Goal: Task Accomplishment & Management: Use online tool/utility

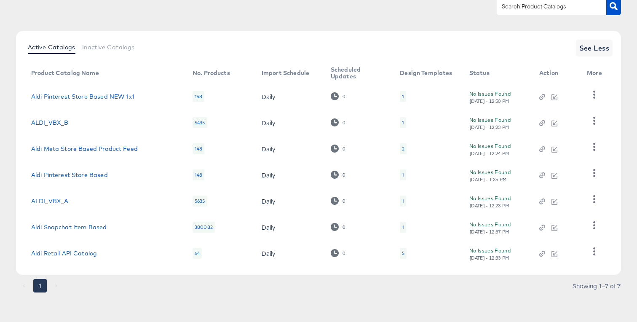
click at [131, 188] on td "ALDI_VBX_A" at bounding box center [104, 201] width 161 height 26
click at [402, 226] on td "1" at bounding box center [427, 227] width 69 height 26
click at [400, 226] on div "1" at bounding box center [403, 226] width 6 height 11
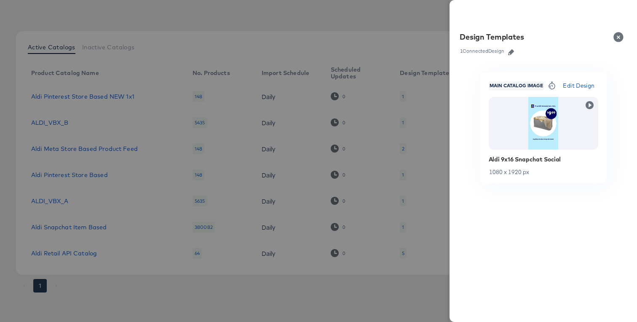
click at [350, 283] on div at bounding box center [318, 161] width 637 height 322
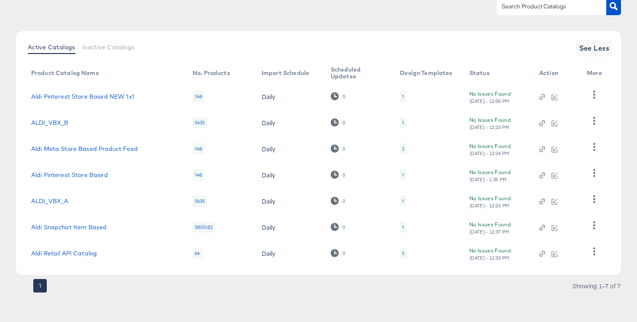
click at [101, 221] on td "Aldi Snapchat Item Based" at bounding box center [104, 227] width 161 height 26
click at [100, 226] on link "Aldi Snapchat Item Based" at bounding box center [69, 227] width 76 height 7
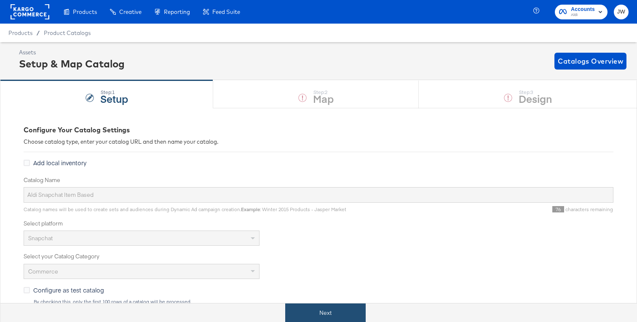
click at [322, 305] on button "Next" at bounding box center [325, 312] width 80 height 19
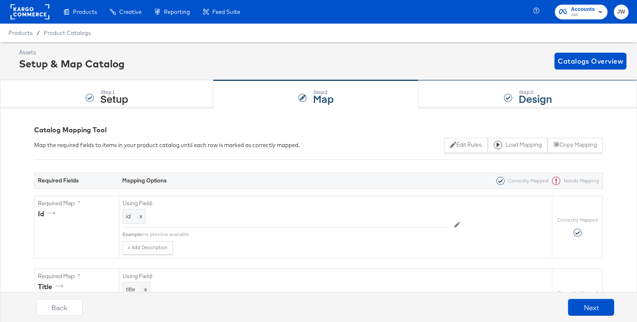
click at [442, 92] on div "Step: 3 Design" at bounding box center [527, 94] width 218 height 28
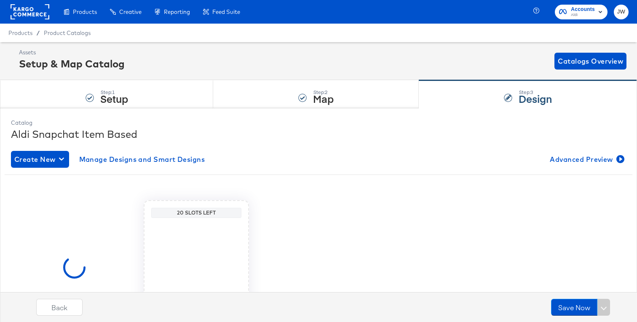
scroll to position [80, 0]
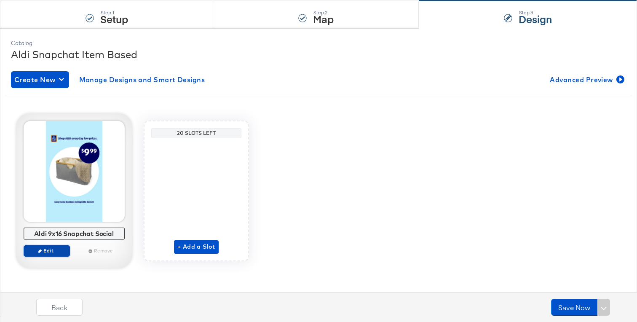
click at [60, 249] on span "Edit" at bounding box center [46, 250] width 39 height 6
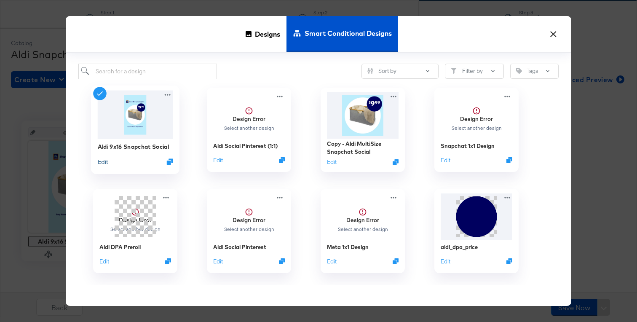
click at [106, 160] on button "Edit" at bounding box center [103, 161] width 10 height 8
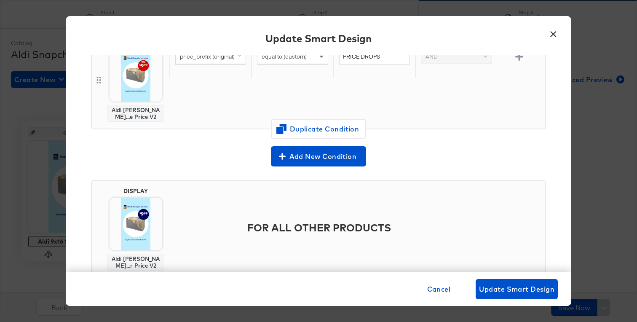
scroll to position [120, 0]
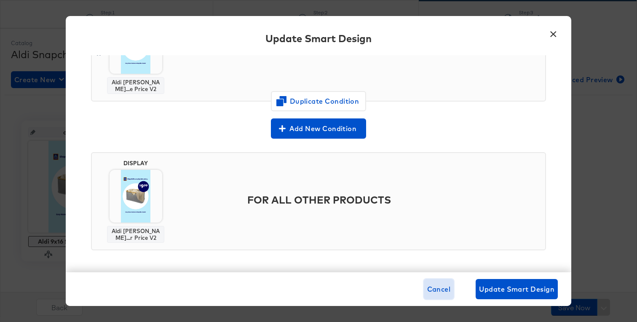
click at [439, 293] on span "Cancel" at bounding box center [439, 289] width 24 height 12
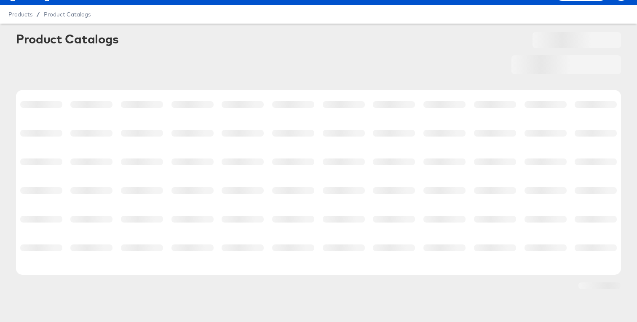
scroll to position [19, 0]
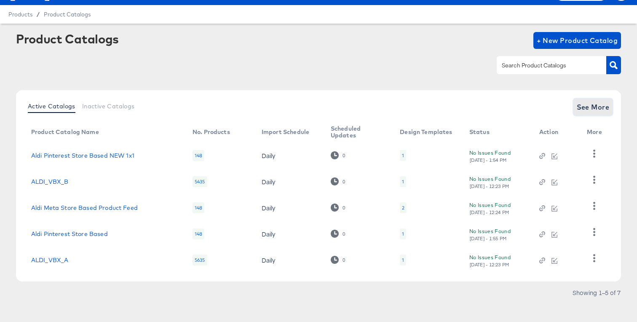
click at [588, 108] on span "See More" at bounding box center [592, 107] width 33 height 12
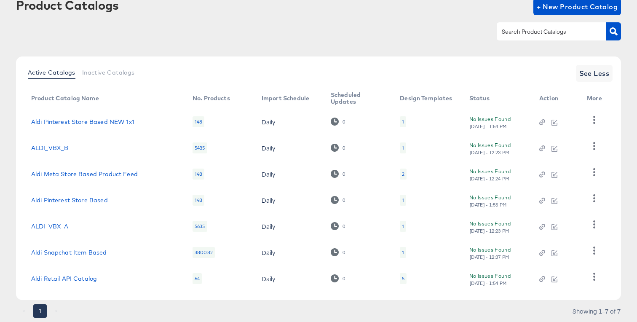
scroll to position [54, 0]
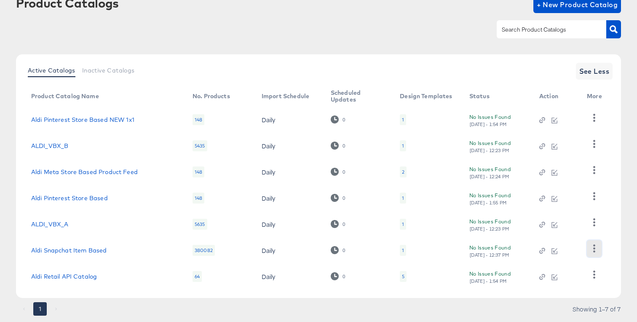
click at [596, 248] on icon "button" at bounding box center [594, 248] width 8 height 8
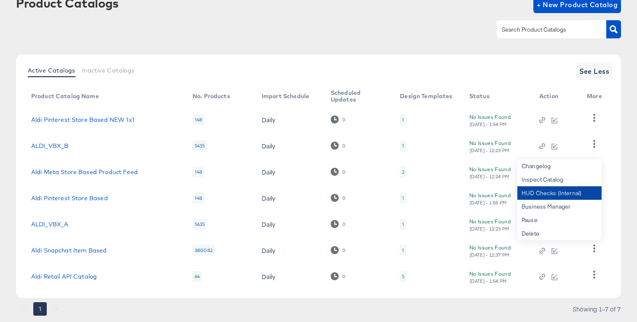
click at [558, 198] on div "HUD Checks (Internal)" at bounding box center [559, 192] width 84 height 13
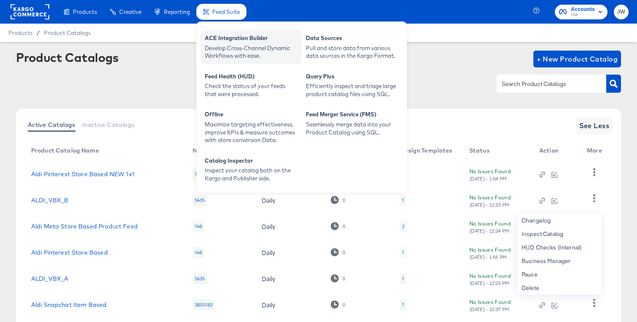
click at [248, 45] on div "Develop Cross-Channel Dynamic Workflows with ease." at bounding box center [251, 52] width 93 height 16
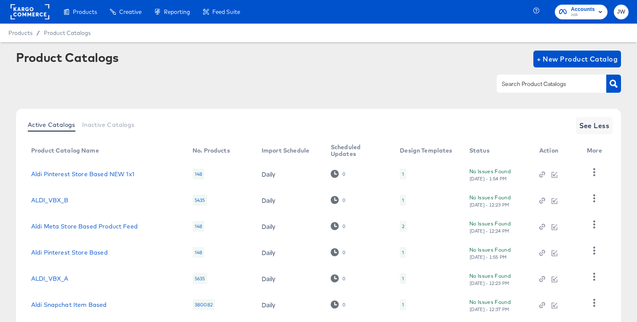
click at [400, 254] on div "1" at bounding box center [403, 252] width 6 height 11
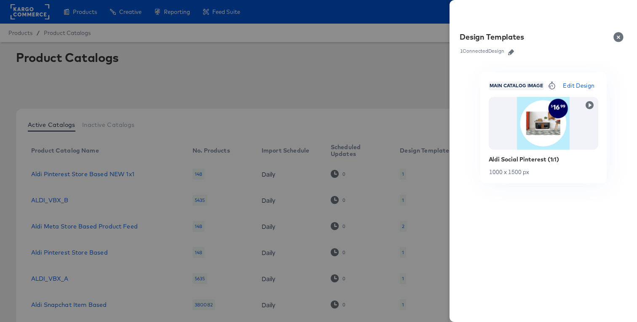
click at [294, 241] on div at bounding box center [318, 161] width 637 height 322
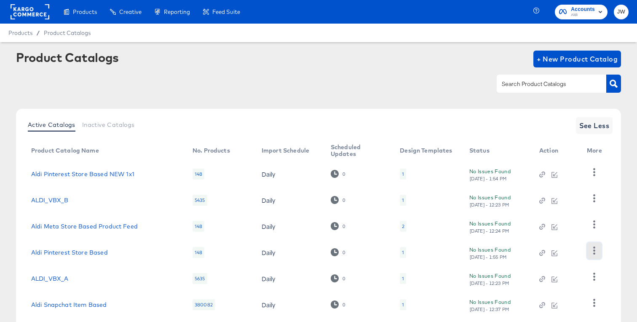
click at [593, 252] on icon "button" at bounding box center [594, 250] width 8 height 8
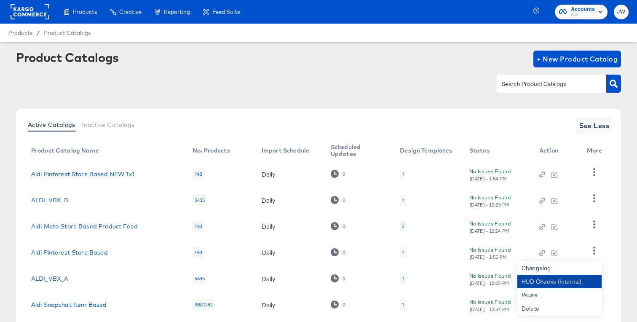
click at [551, 282] on div "HUD Checks (Internal)" at bounding box center [559, 280] width 84 height 13
click at [386, 56] on div "Product Catalogs + New Product Catalog" at bounding box center [318, 59] width 605 height 17
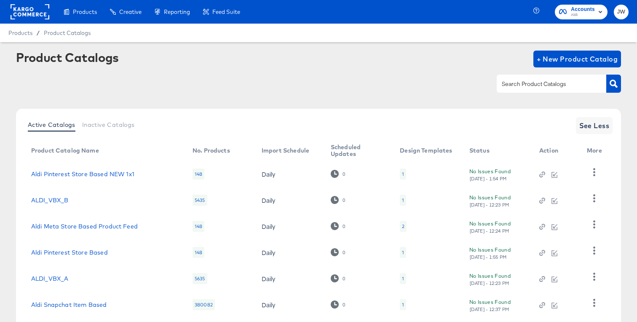
click at [20, 20] on div at bounding box center [30, 12] width 39 height 24
click at [23, 14] on rect at bounding box center [30, 11] width 39 height 15
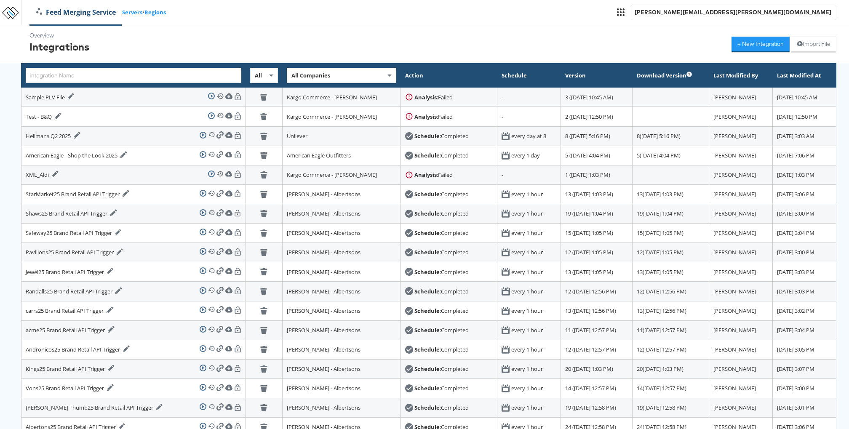
click at [287, 78] on div "All Companies" at bounding box center [341, 75] width 109 height 14
type input "m"
type input "food"
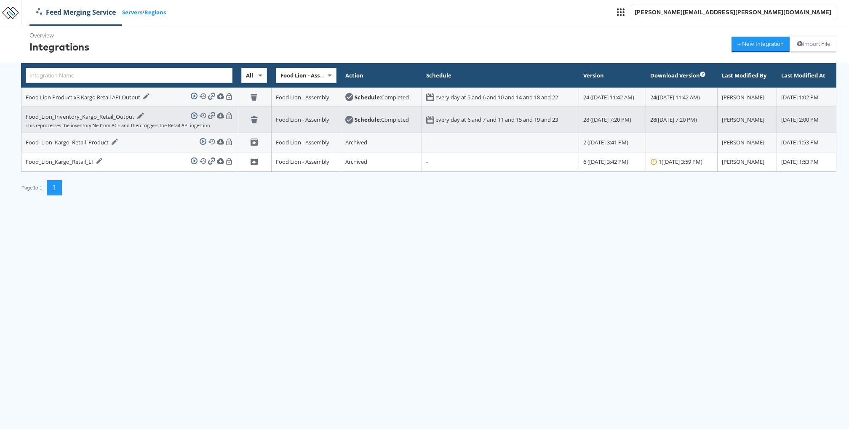
click at [141, 111] on div "Food_Lion_Inventory_Kargo_Retail_Output Edit Integration Run Integration View H…" at bounding box center [129, 116] width 207 height 11
click at [139, 115] on icon at bounding box center [140, 115] width 6 height 6
click at [138, 117] on icon at bounding box center [140, 115] width 6 height 6
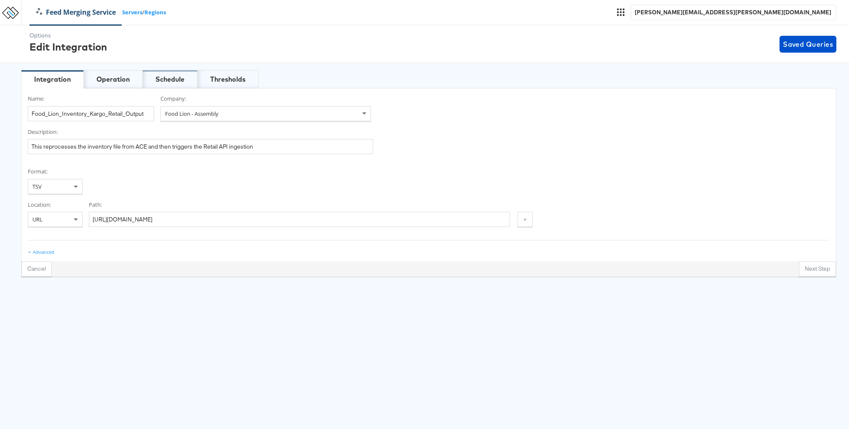
click at [167, 78] on div "Schedule" at bounding box center [169, 80] width 29 height 10
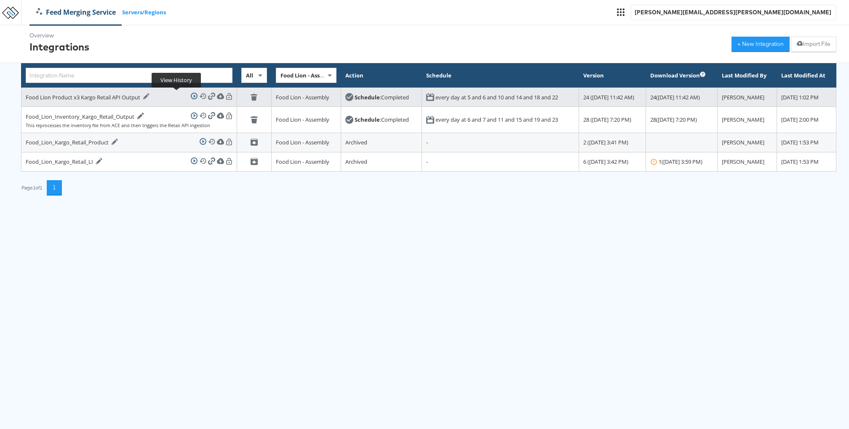
click at [199, 97] on icon at bounding box center [202, 96] width 7 height 7
click at [150, 94] on icon at bounding box center [146, 96] width 7 height 7
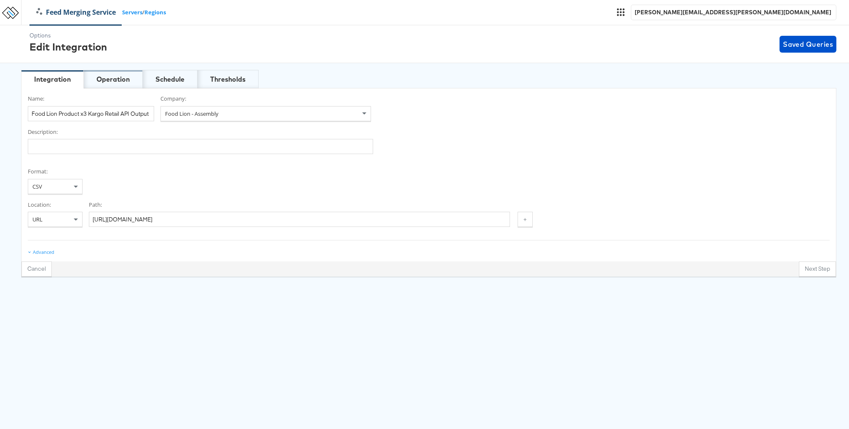
click at [115, 83] on div "Operation" at bounding box center [112, 80] width 33 height 10
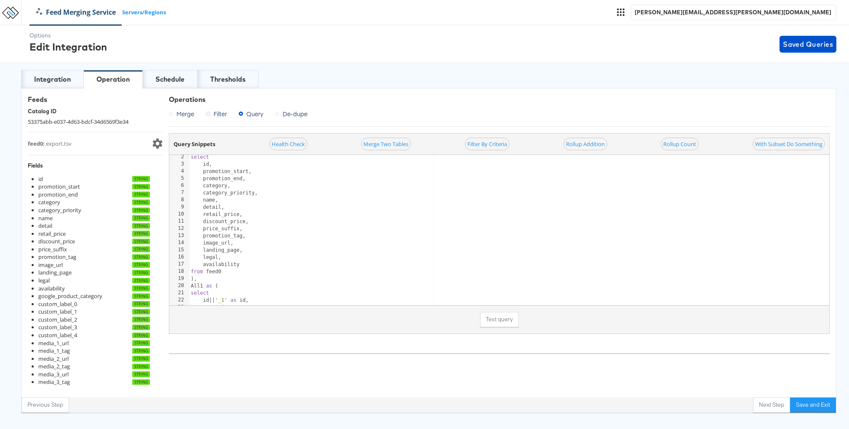
scroll to position [351, 0]
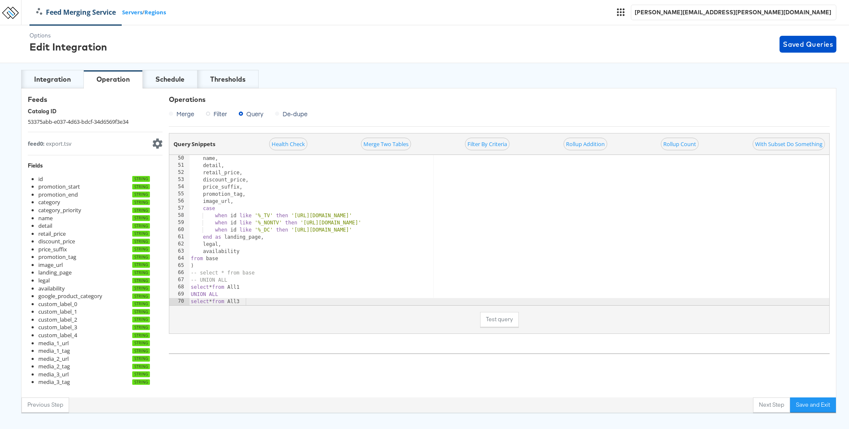
type textarea "-- UNION ALL"
click at [233, 279] on div "name , detail , retail_price , discount_price , price_suffix , promotion_tag , …" at bounding box center [541, 237] width 704 height 165
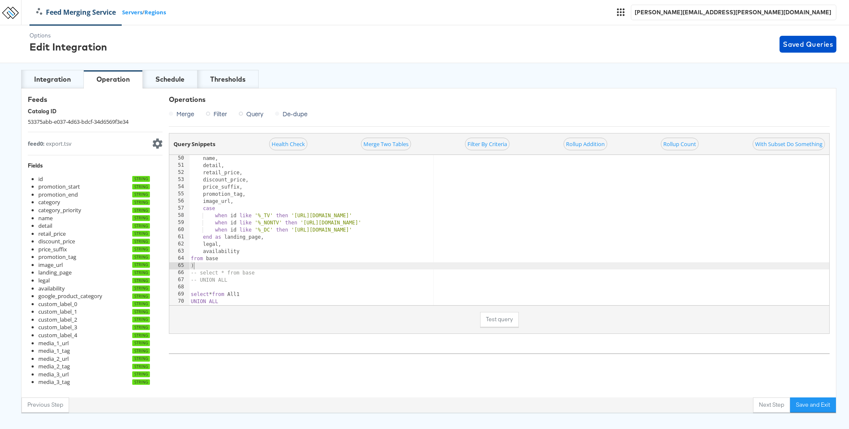
click at [215, 262] on div "name , detail , retail_price , discount_price , price_suffix , promotion_tag , …" at bounding box center [541, 237] width 704 height 165
type textarea "),"
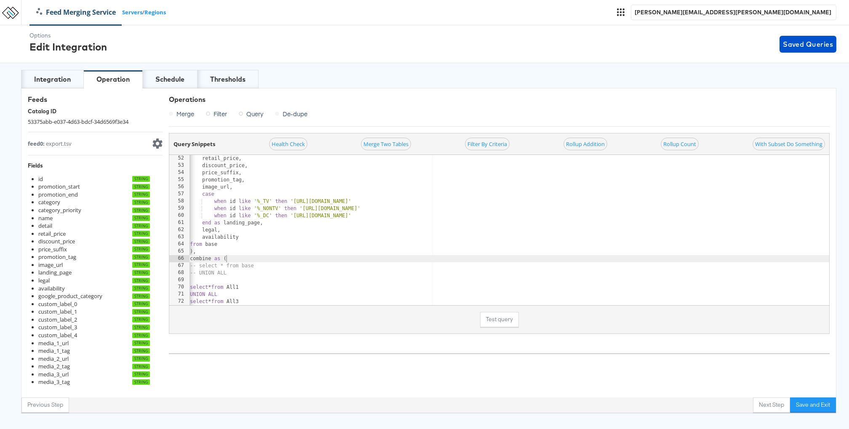
scroll to position [0, 0]
click at [248, 297] on div at bounding box center [541, 301] width 704 height 8
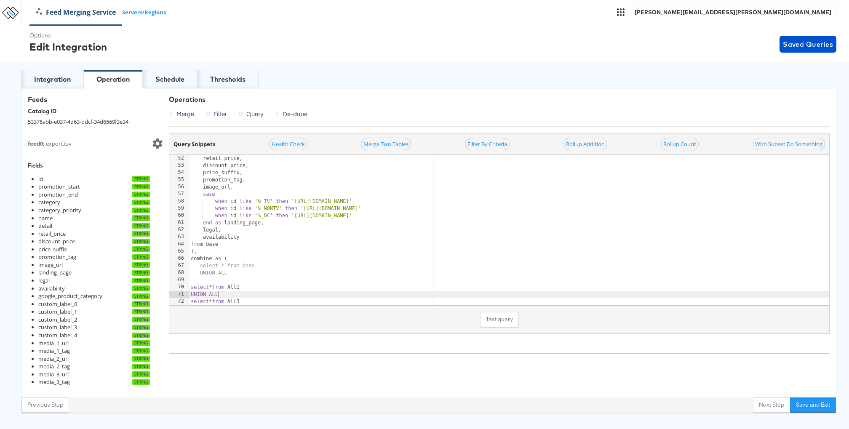
scroll to position [0, 2]
click at [249, 298] on div at bounding box center [541, 301] width 704 height 8
type textarea "select * from All3"
type textarea ")"
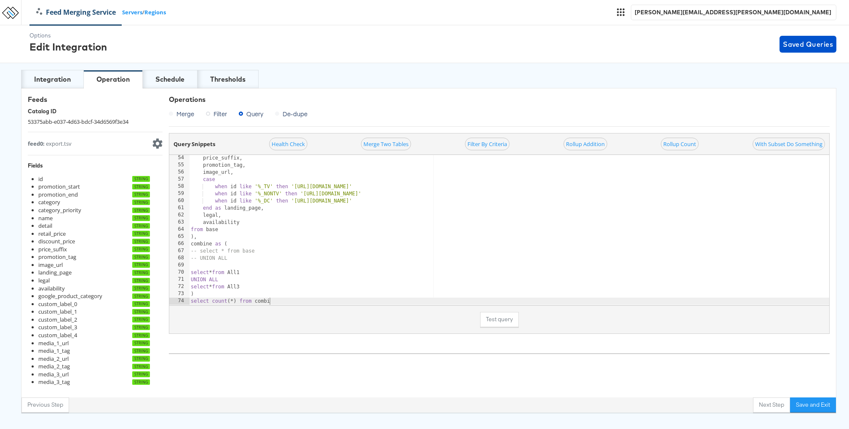
scroll to position [0, 7]
type textarea "select count(*) from combine"
click at [514, 320] on button "Test query" at bounding box center [499, 319] width 39 height 15
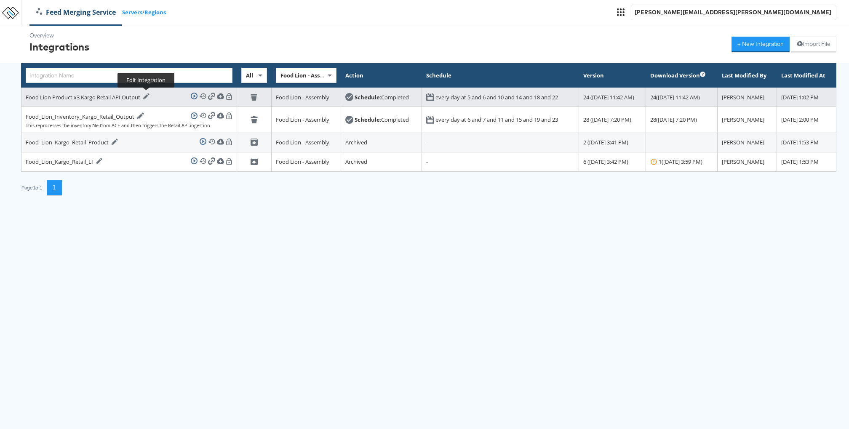
click at [149, 94] on icon at bounding box center [146, 96] width 7 height 7
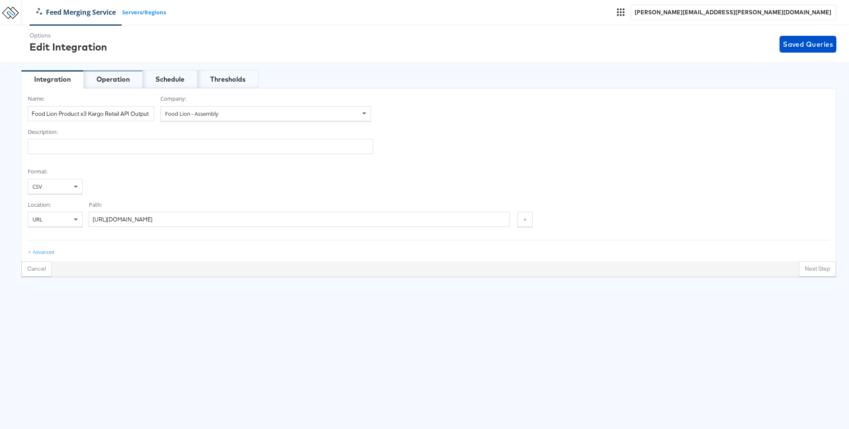
click at [129, 82] on div "Operation" at bounding box center [112, 80] width 33 height 10
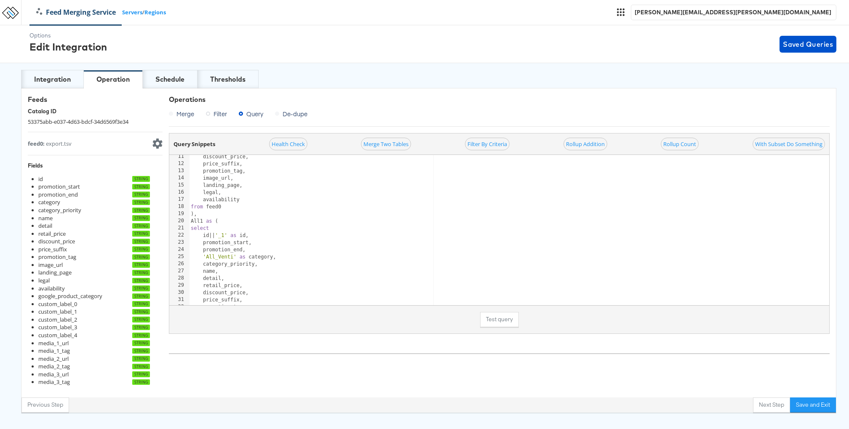
scroll to position [73, 0]
click at [259, 226] on div "discount_price , price_suffix , promotion_tag , image_url , landing_page , lega…" at bounding box center [541, 235] width 704 height 165
click at [292, 233] on div "discount_price , price_suffix , promotion_tag , image_url , landing_page , lega…" at bounding box center [541, 235] width 704 height 165
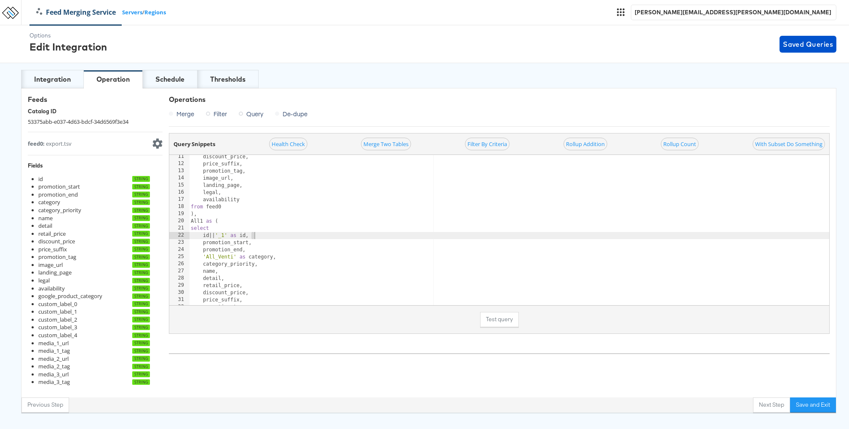
click at [293, 223] on div "discount_price , price_suffix , promotion_tag , image_url , landing_page , lega…" at bounding box center [541, 235] width 704 height 165
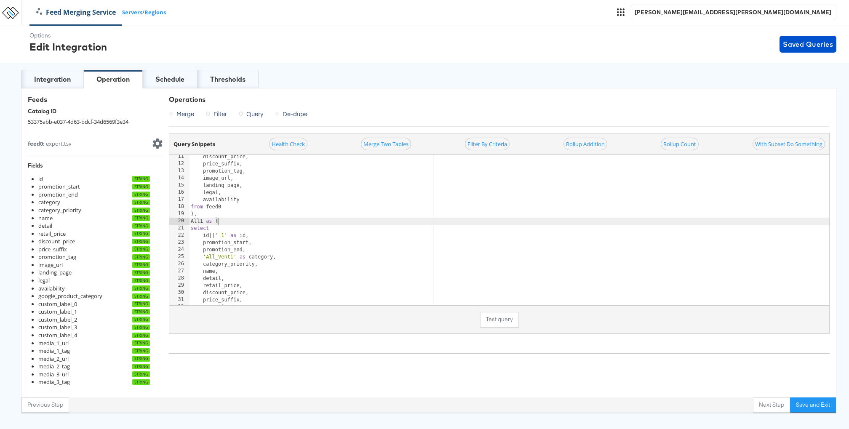
click at [290, 342] on div "Query Snippets Health Check Merge Two Tables Filter By Criteria Rollup Addition…" at bounding box center [499, 243] width 661 height 221
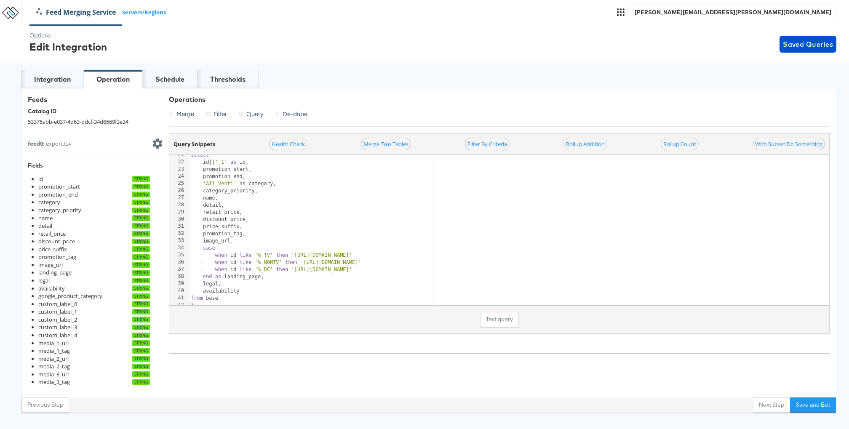
scroll to position [0, 0]
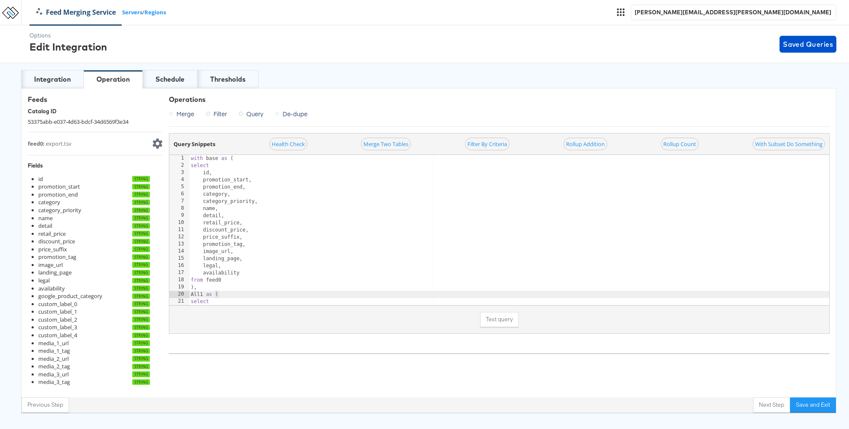
click at [335, 213] on div "with base as ( select id , promotion_start , promotion_end , category , categor…" at bounding box center [541, 237] width 704 height 165
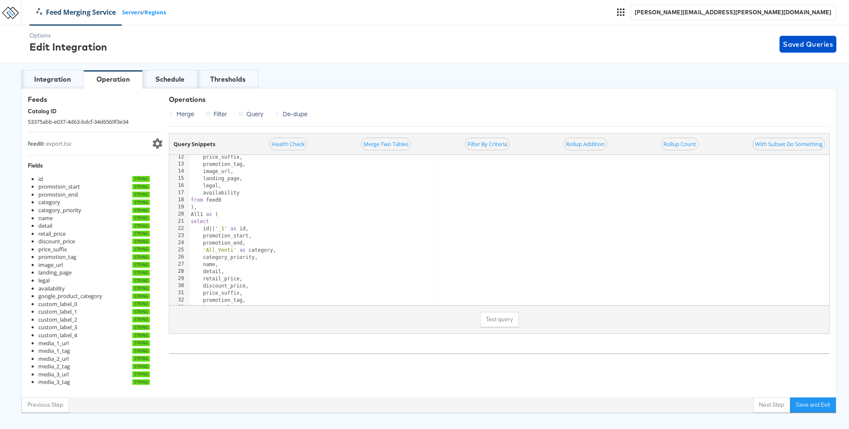
scroll to position [99, 0]
click at [502, 325] on button "Test query" at bounding box center [499, 319] width 39 height 15
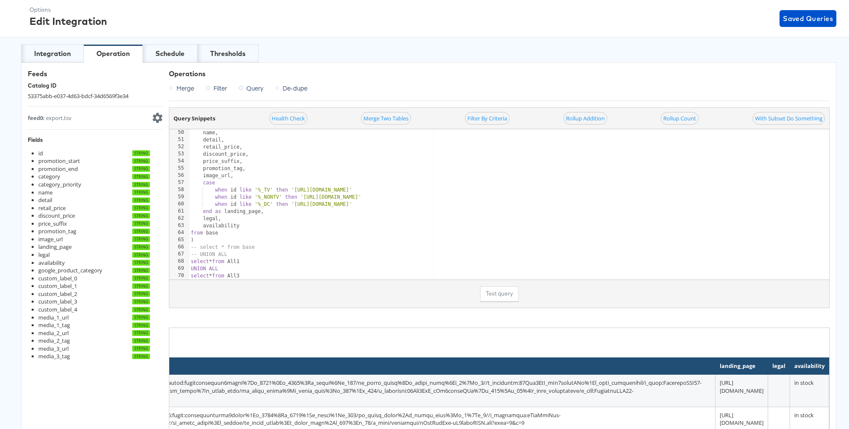
scroll to position [29, 0]
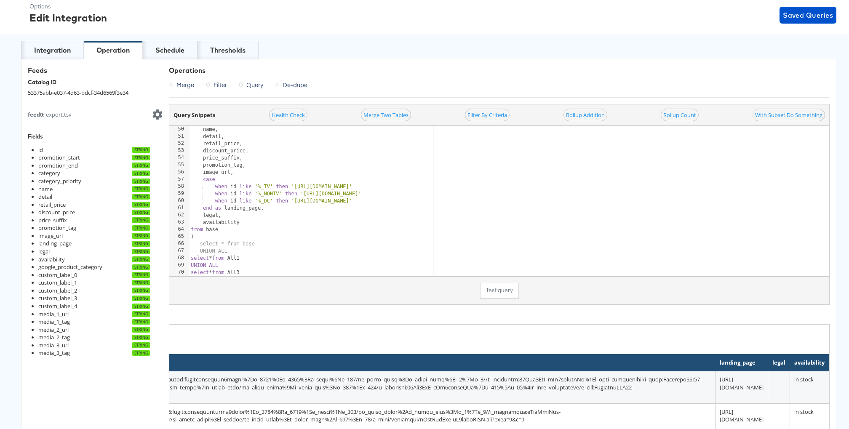
type textarea ")"
click at [383, 233] on div "name , detail , retail_price , discount_price , price_suffix , promotion_tag , …" at bounding box center [541, 208] width 704 height 165
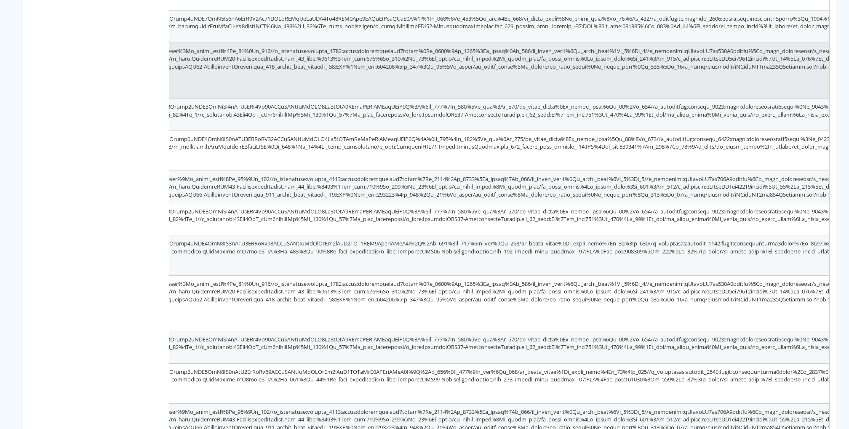
scroll to position [0, 1274]
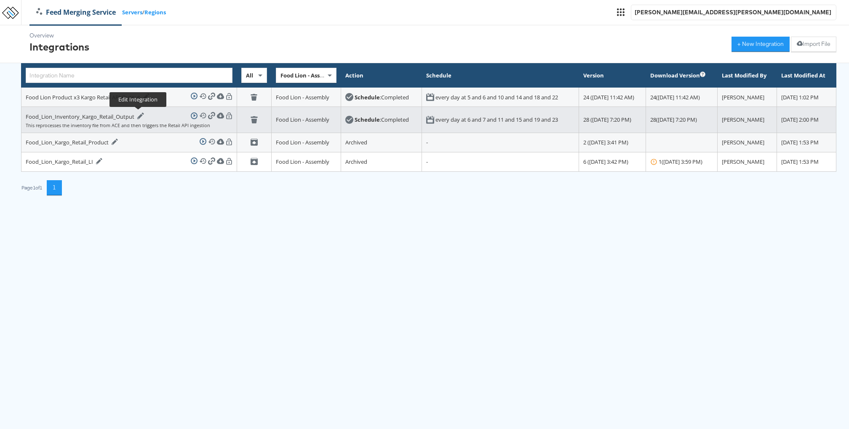
click at [136, 117] on div at bounding box center [140, 115] width 8 height 7
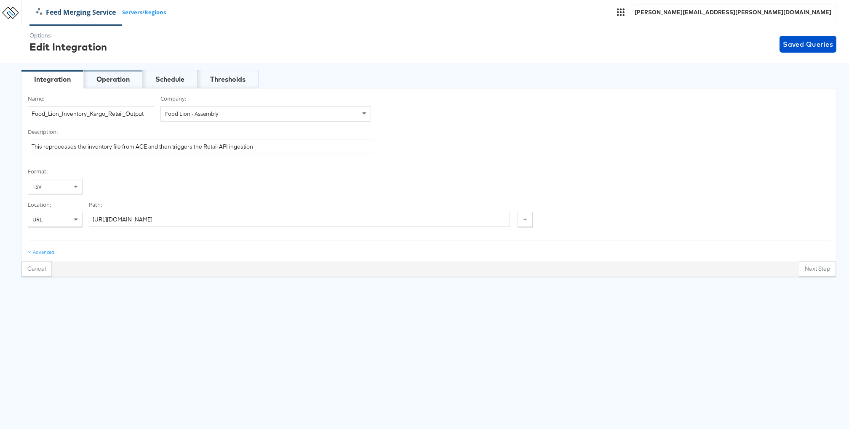
click at [128, 76] on div "Operation" at bounding box center [112, 80] width 33 height 10
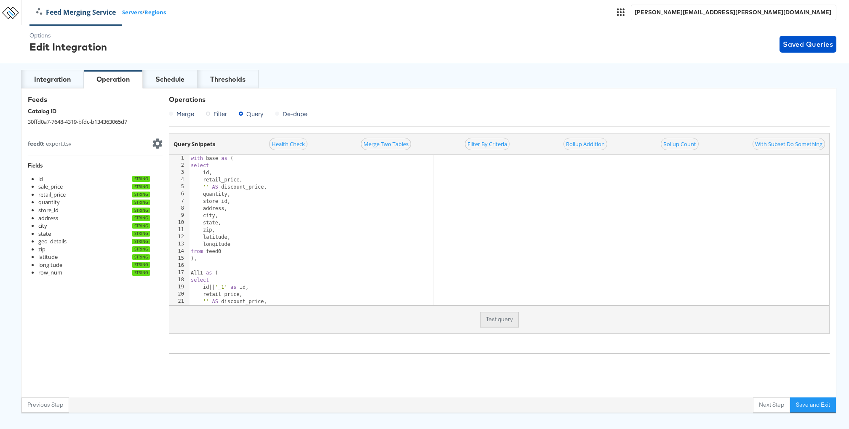
click at [502, 318] on button "Test query" at bounding box center [499, 319] width 39 height 15
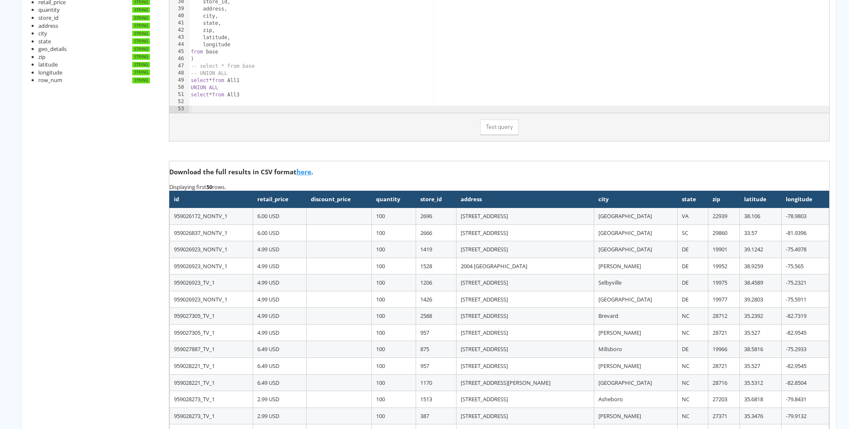
scroll to position [242, 0]
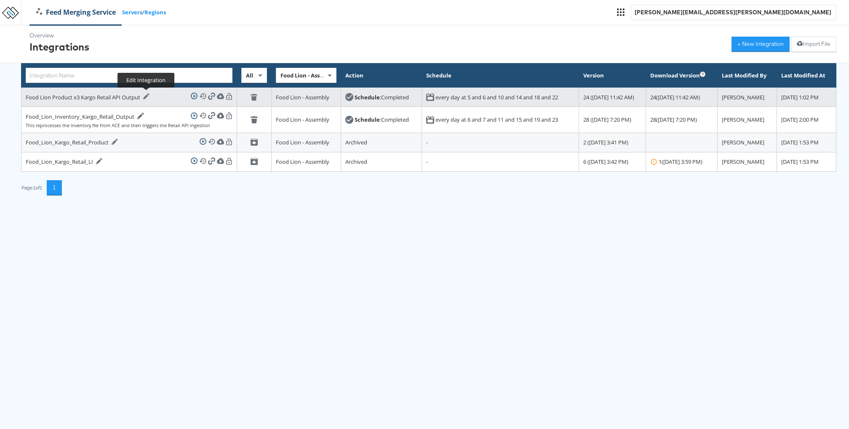
click at [145, 95] on icon at bounding box center [146, 96] width 7 height 7
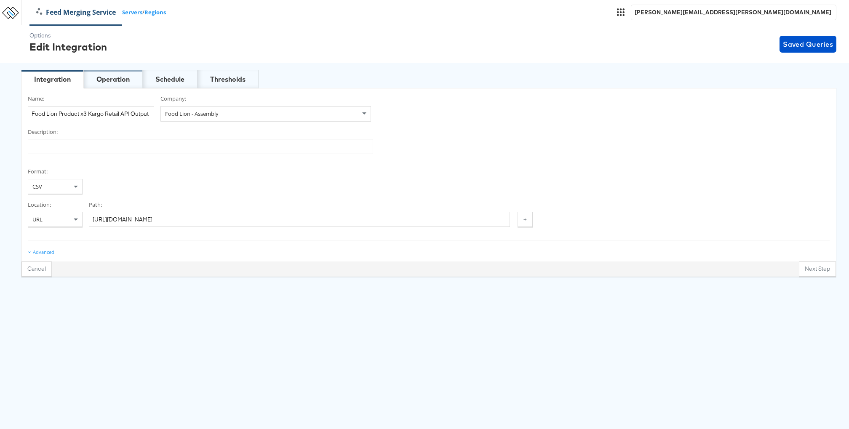
click at [101, 75] on div "Operation" at bounding box center [112, 80] width 33 height 10
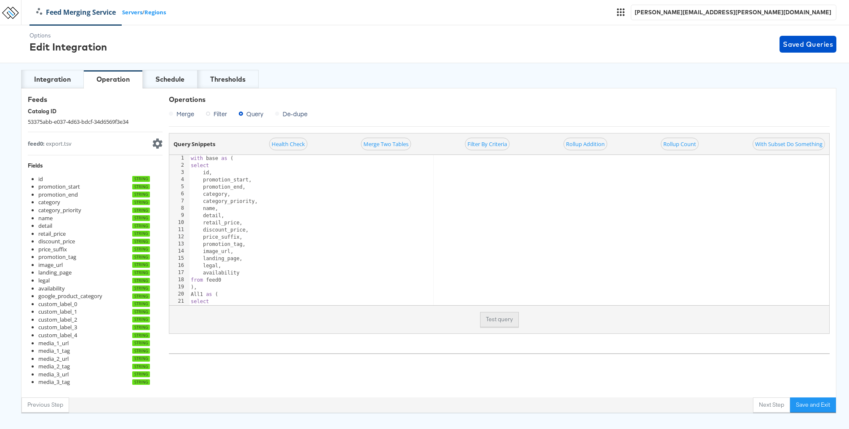
click at [490, 316] on button "Test query" at bounding box center [499, 319] width 39 height 15
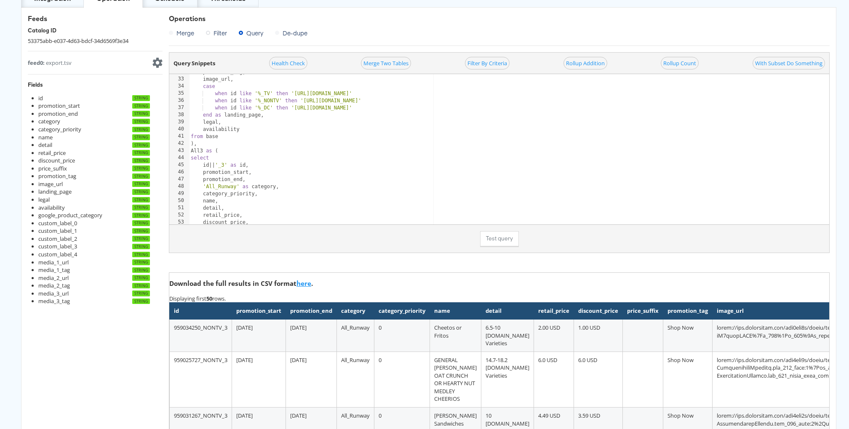
scroll to position [85, 0]
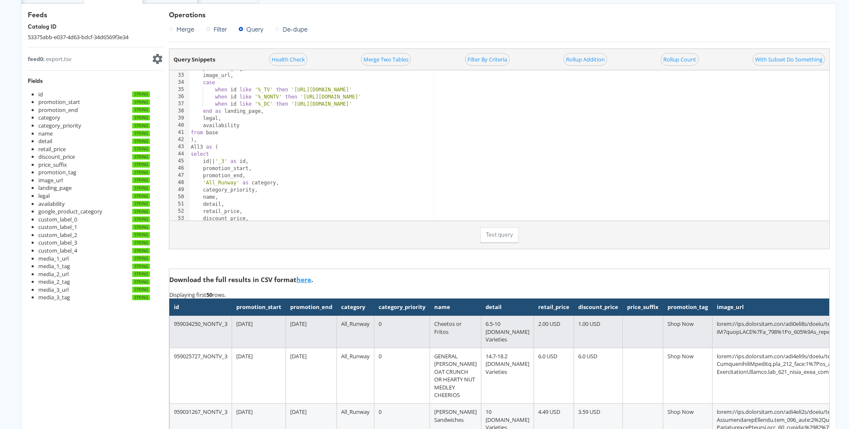
copy td "https://res.cloudinary.com/dcf8kkx1o/image/upload/w_1080%2Ch_1080%2Ce_colorize%…"
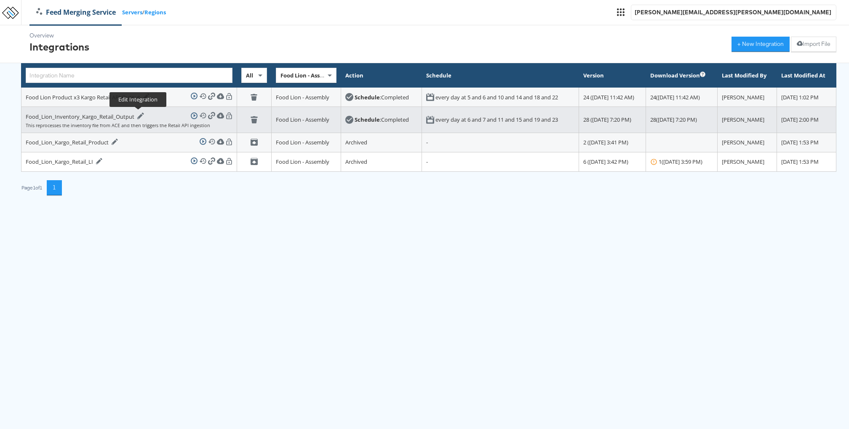
click at [139, 115] on icon at bounding box center [140, 115] width 6 height 6
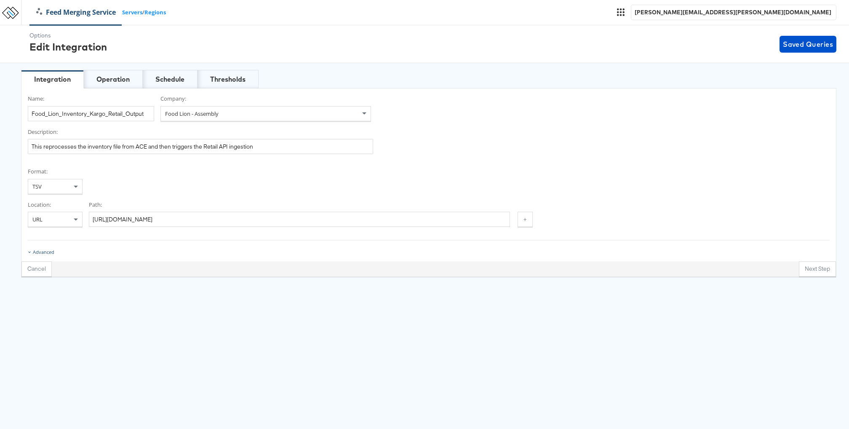
click at [51, 249] on div "Advanced" at bounding box center [43, 252] width 21 height 7
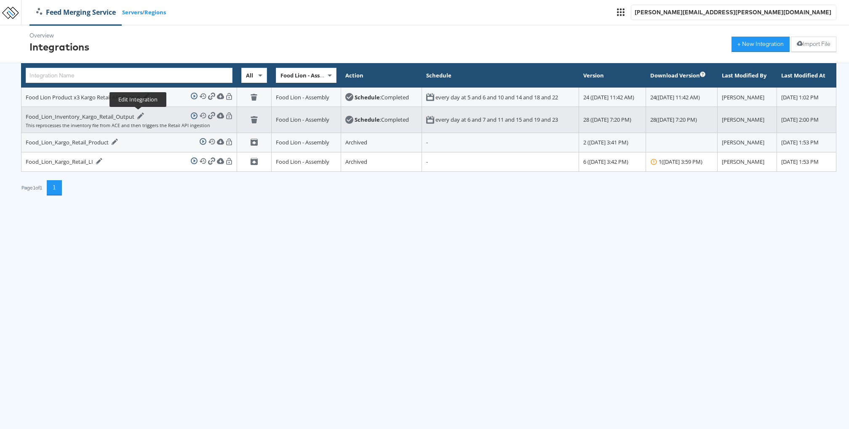
click at [138, 115] on icon at bounding box center [140, 115] width 6 height 6
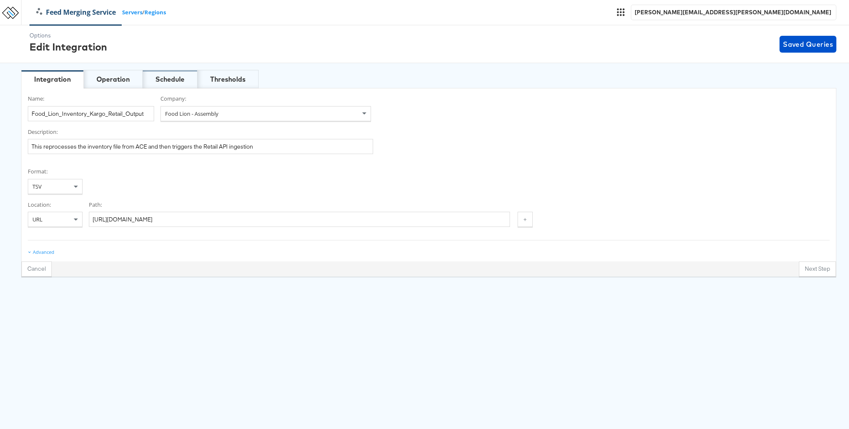
click at [161, 83] on div "Schedule" at bounding box center [169, 80] width 29 height 10
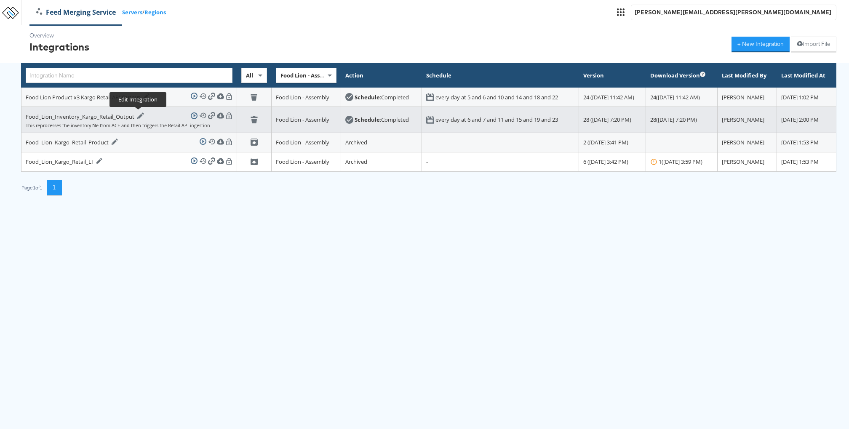
click at [137, 115] on icon at bounding box center [140, 115] width 7 height 7
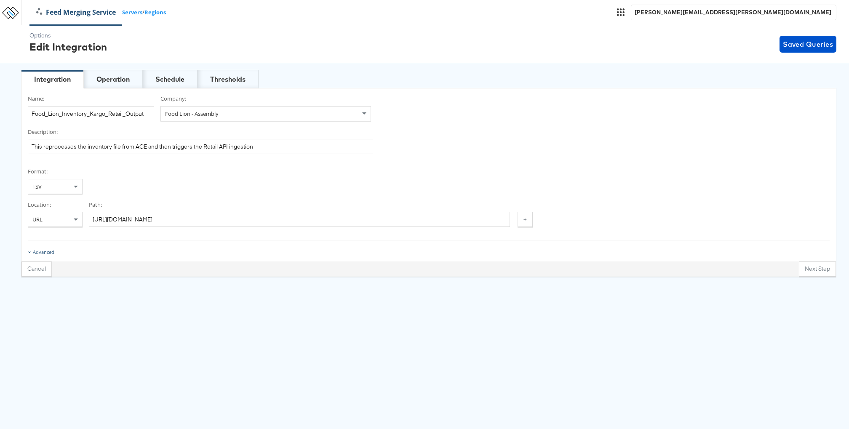
click at [35, 250] on div "Advanced" at bounding box center [43, 252] width 21 height 7
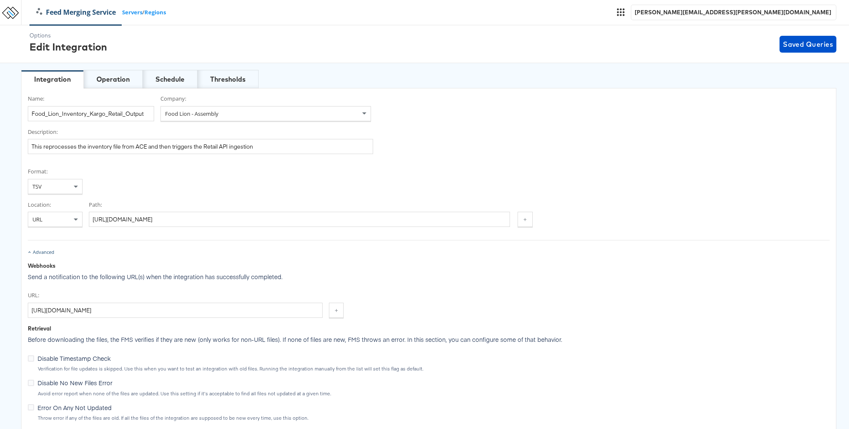
click at [35, 251] on div "Advanced" at bounding box center [43, 252] width 21 height 7
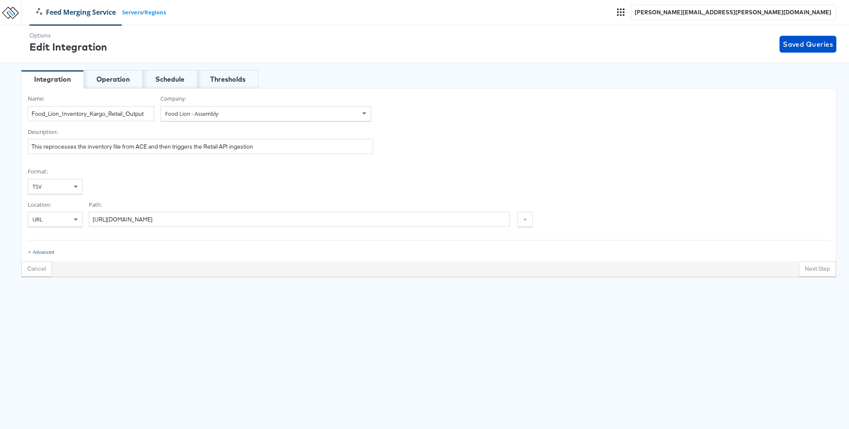
click at [35, 251] on div "Advanced" at bounding box center [43, 252] width 21 height 7
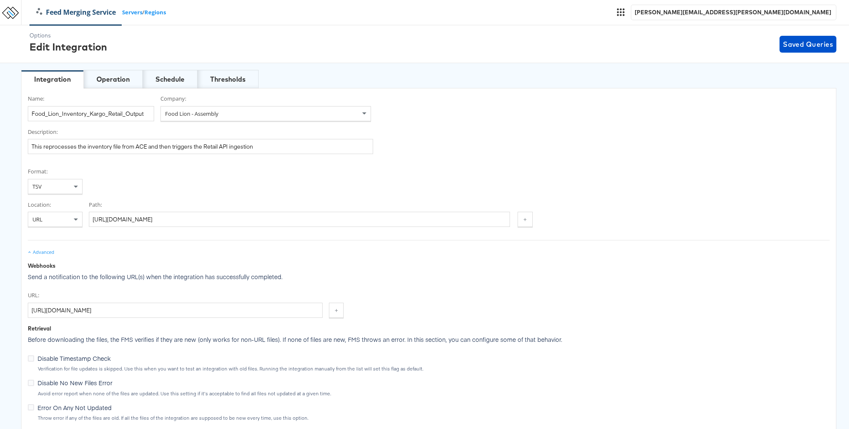
click at [35, 251] on div "Advanced" at bounding box center [43, 252] width 21 height 7
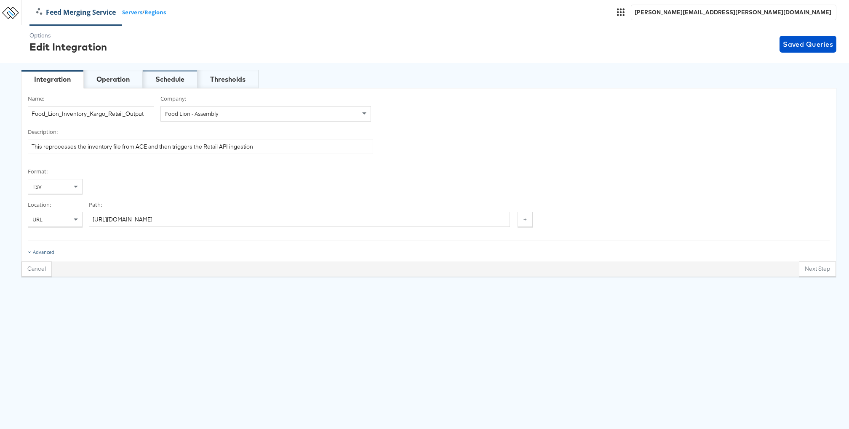
click at [165, 83] on div "Schedule" at bounding box center [169, 80] width 29 height 10
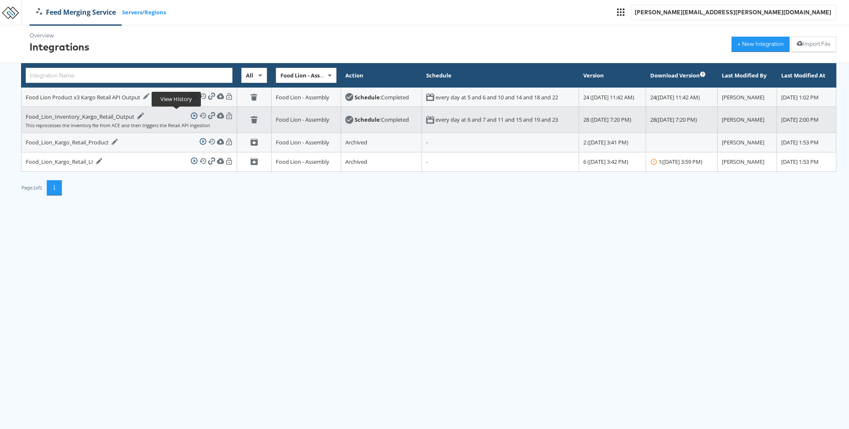
click at [199, 116] on icon at bounding box center [202, 115] width 7 height 7
click at [138, 116] on icon at bounding box center [140, 115] width 6 height 6
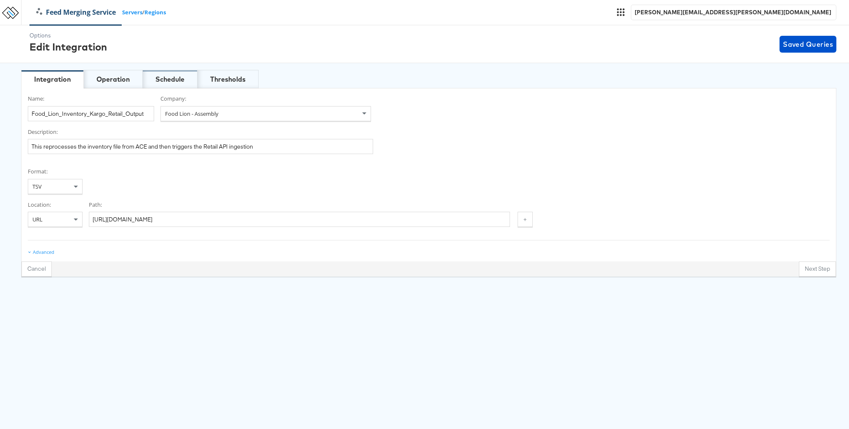
click at [165, 83] on div "Schedule" at bounding box center [169, 80] width 29 height 10
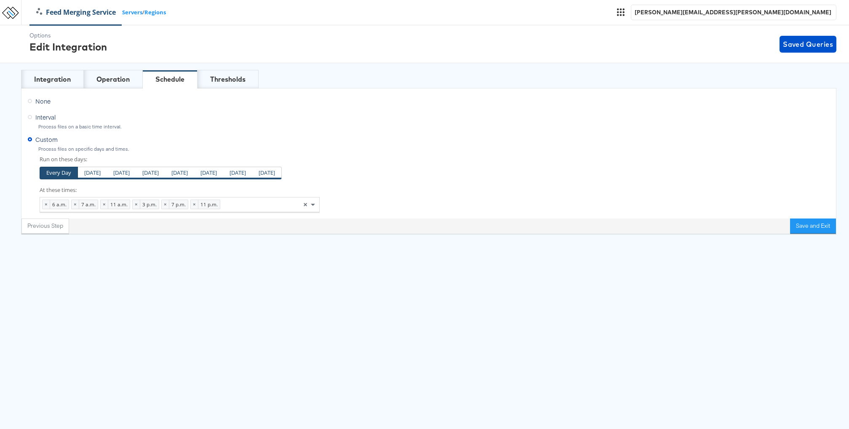
click at [39, 102] on span "None" at bounding box center [42, 101] width 15 height 8
click at [0, 0] on input "None" at bounding box center [0, 0] width 0 height 0
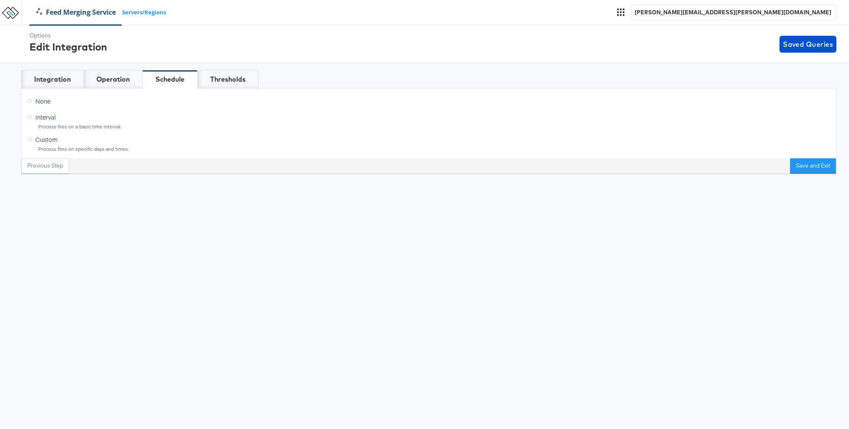
click at [36, 140] on span "Custom" at bounding box center [46, 139] width 22 height 8
click at [0, 0] on input "Custom" at bounding box center [0, 0] width 0 height 0
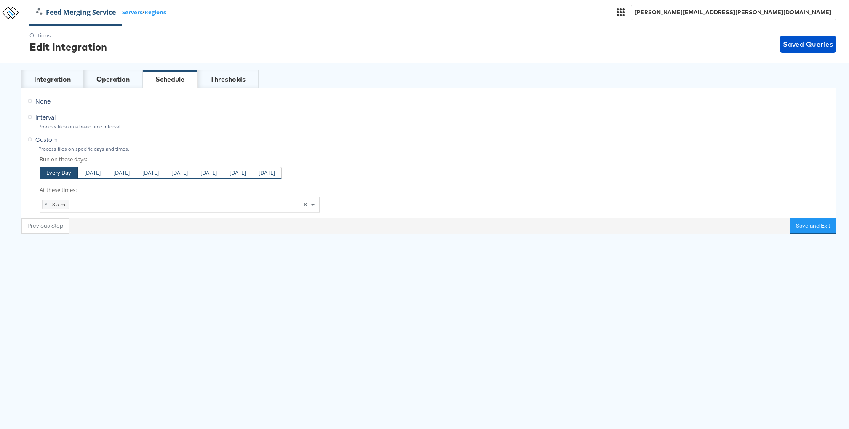
click at [42, 101] on span "None" at bounding box center [42, 101] width 15 height 8
click at [0, 0] on input "None" at bounding box center [0, 0] width 0 height 0
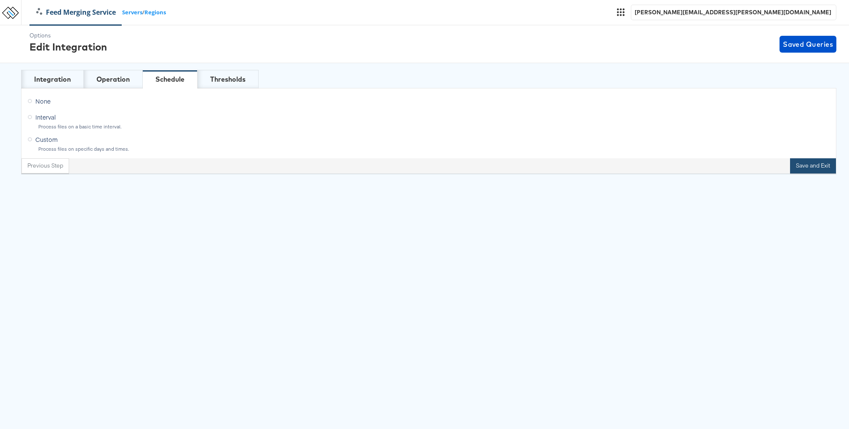
click at [811, 162] on button "Save and Exit" at bounding box center [813, 165] width 46 height 15
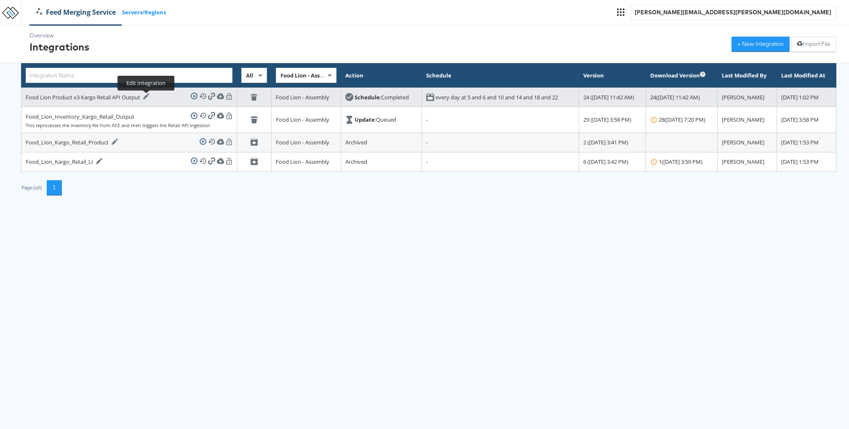
click at [143, 100] on div at bounding box center [145, 96] width 8 height 7
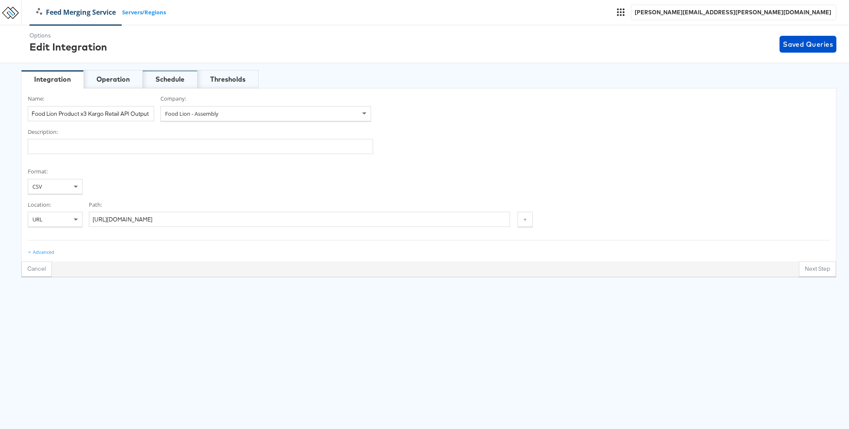
click at [166, 81] on div "Schedule" at bounding box center [169, 80] width 29 height 10
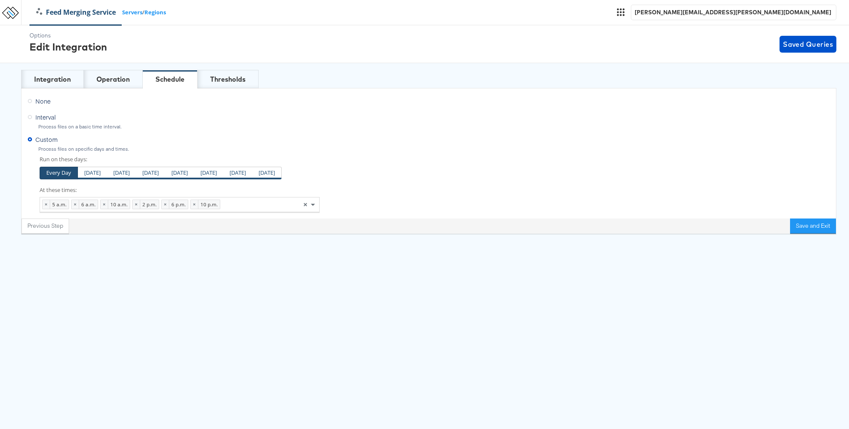
click at [40, 101] on span "None" at bounding box center [42, 101] width 15 height 8
click at [0, 0] on input "None" at bounding box center [0, 0] width 0 height 0
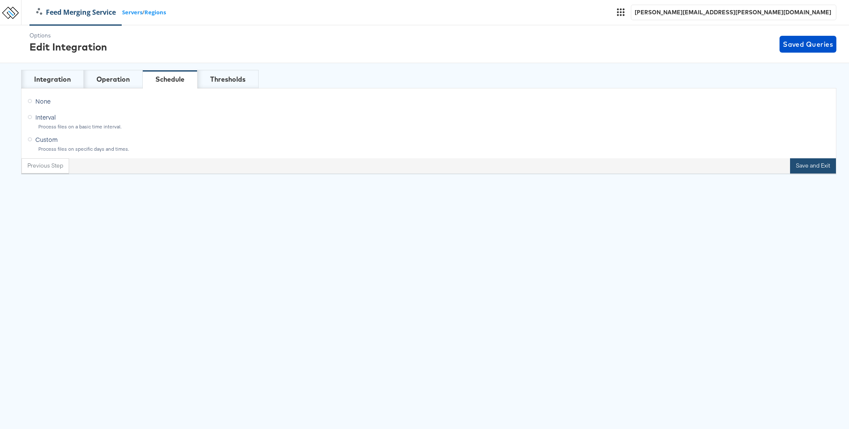
click at [816, 163] on button "Save and Exit" at bounding box center [813, 165] width 46 height 15
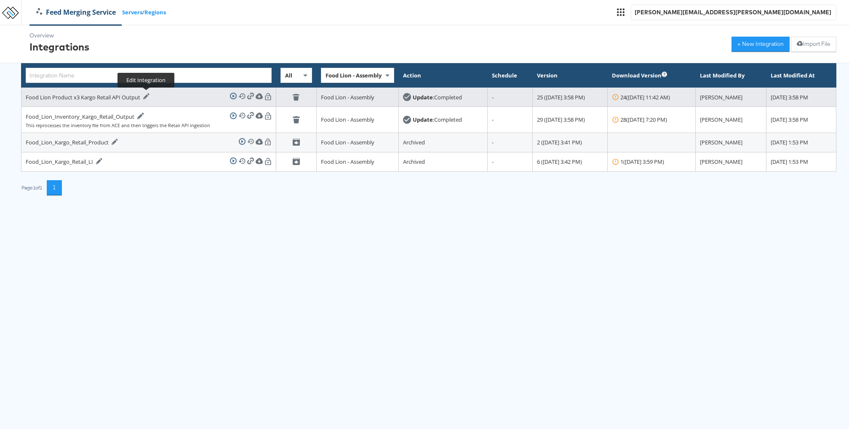
click at [147, 94] on icon at bounding box center [146, 96] width 7 height 7
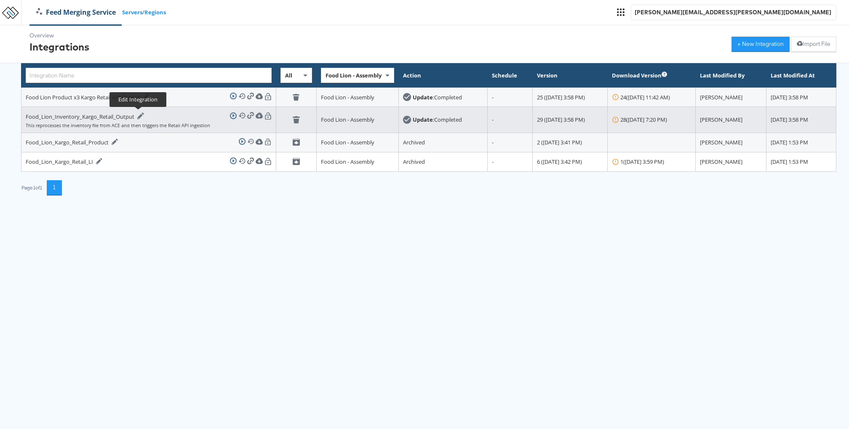
click at [141, 113] on icon at bounding box center [140, 115] width 6 height 6
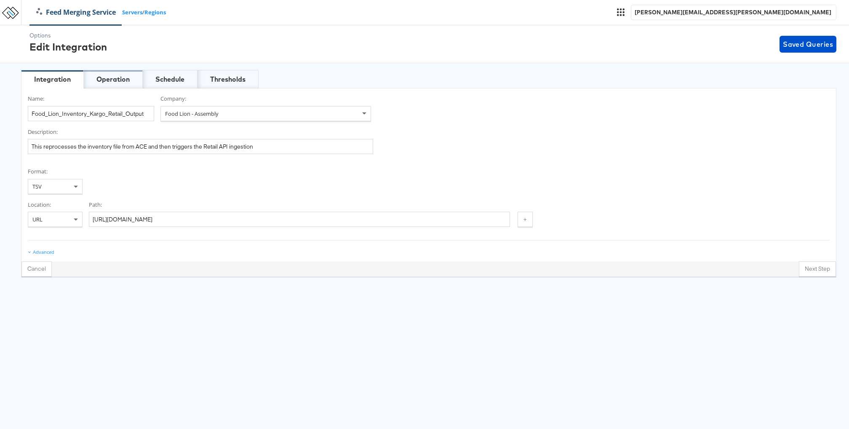
click at [128, 77] on div "Operation" at bounding box center [112, 80] width 33 height 10
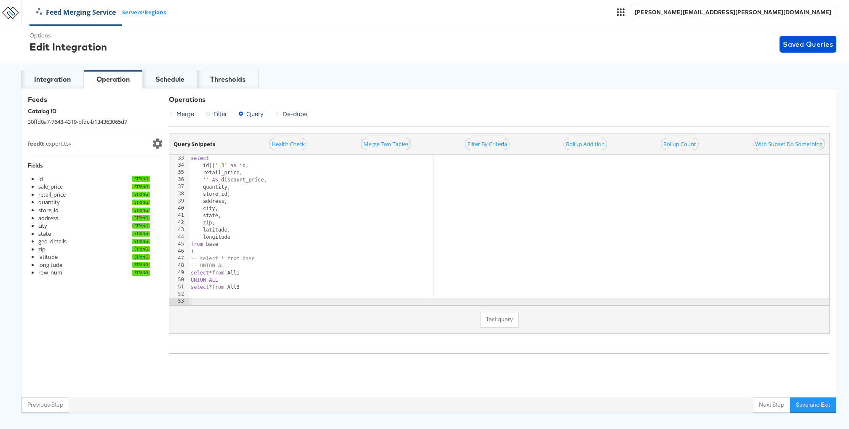
scroll to position [229, 0]
click at [240, 294] on div "select id || ' _3 ' as id , retail_price , ' ' AS discount_price , quantity , s…" at bounding box center [509, 237] width 640 height 165
click at [196, 253] on div "select id || ' _3 ' as id , retail_price , ' ' AS discount_price , quantity , s…" at bounding box center [509, 237] width 640 height 165
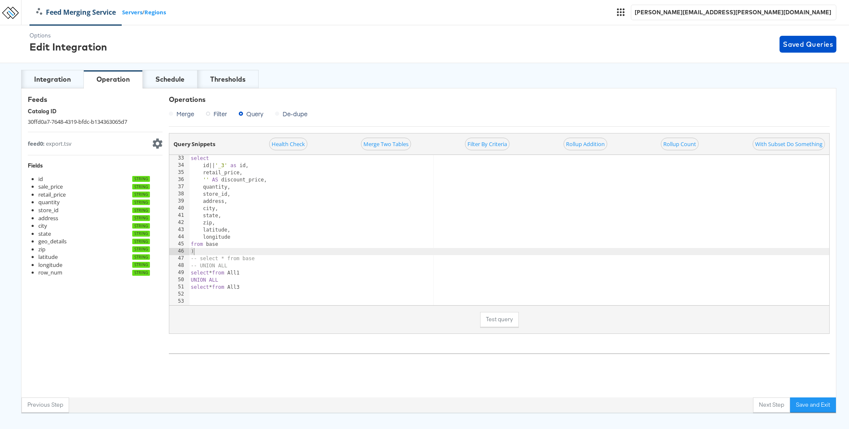
type textarea "),"
type textarea "combine as ("
click at [203, 298] on div "select id || ' _3 ' as id , retail_price , ' ' AS discount_price , quantity , s…" at bounding box center [509, 237] width 640 height 165
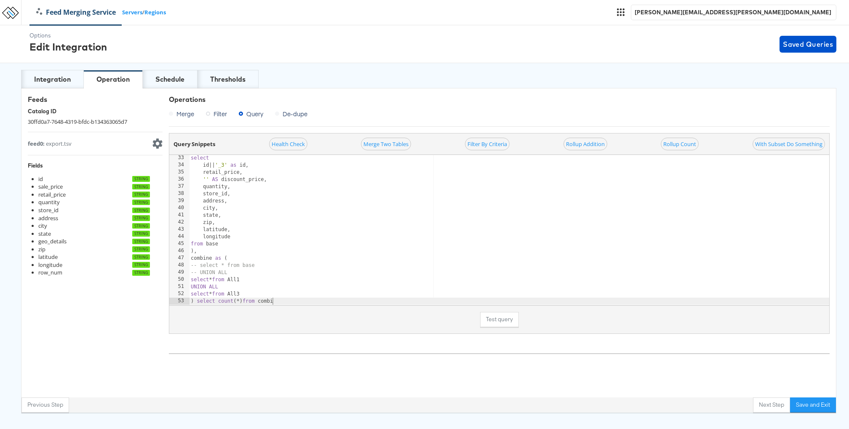
scroll to position [0, 7]
type textarea ") select count(*)from combine"
click at [510, 314] on button "Test query" at bounding box center [499, 319] width 39 height 15
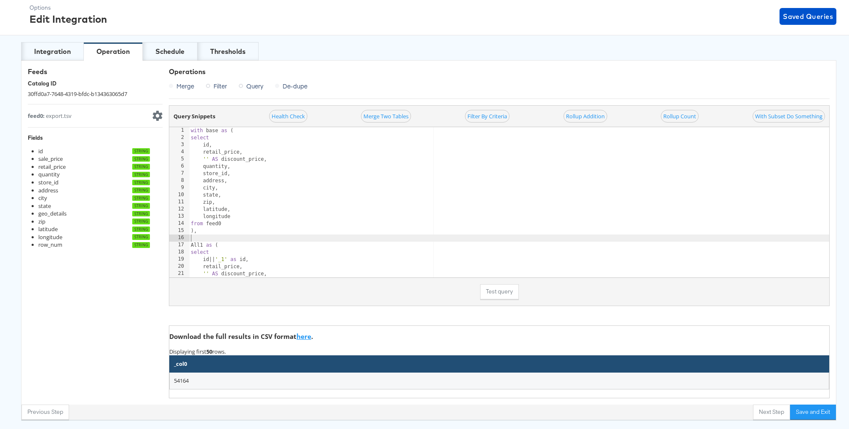
scroll to position [0, 0]
click at [434, 234] on div "with base as ( select id , retail_price , ' ' AS discount_price , quantity , st…" at bounding box center [509, 209] width 640 height 165
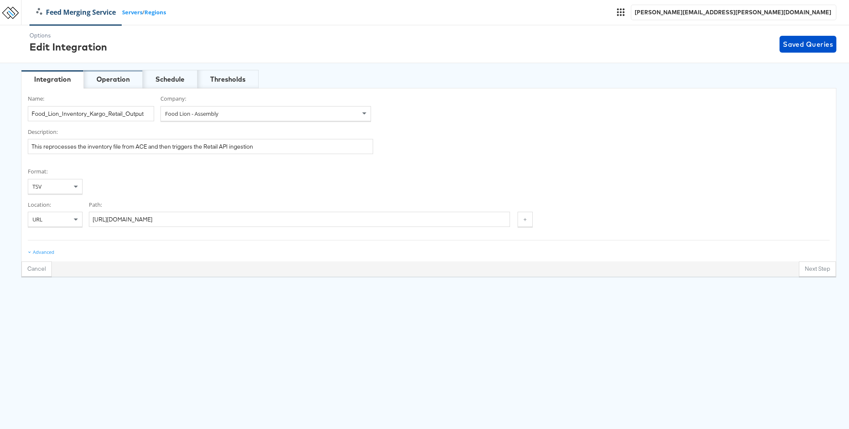
click at [127, 80] on div "Operation" at bounding box center [112, 80] width 33 height 10
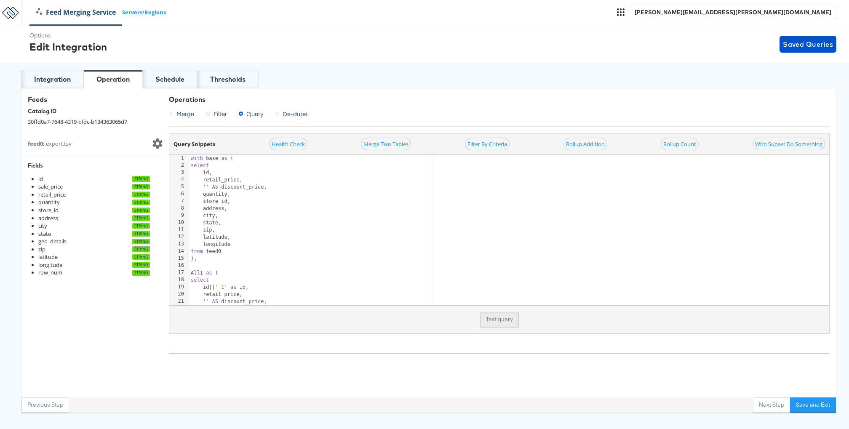
click at [492, 310] on div "Test query" at bounding box center [499, 319] width 660 height 28
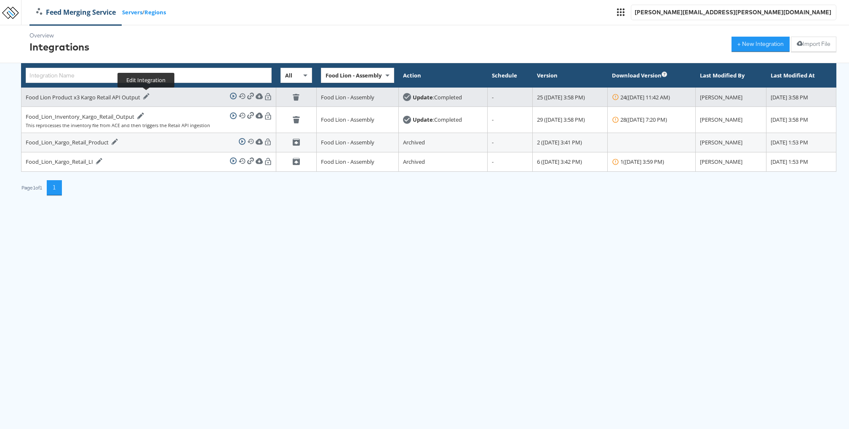
click at [146, 94] on icon at bounding box center [146, 96] width 7 height 7
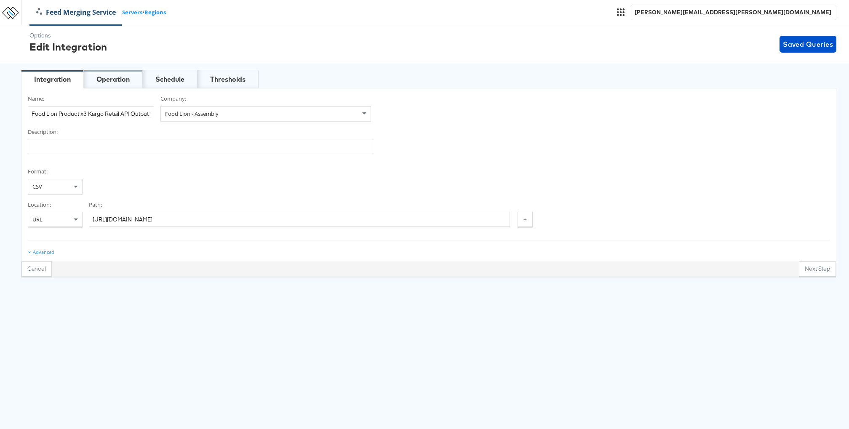
click at [109, 75] on div "Operation" at bounding box center [112, 80] width 33 height 10
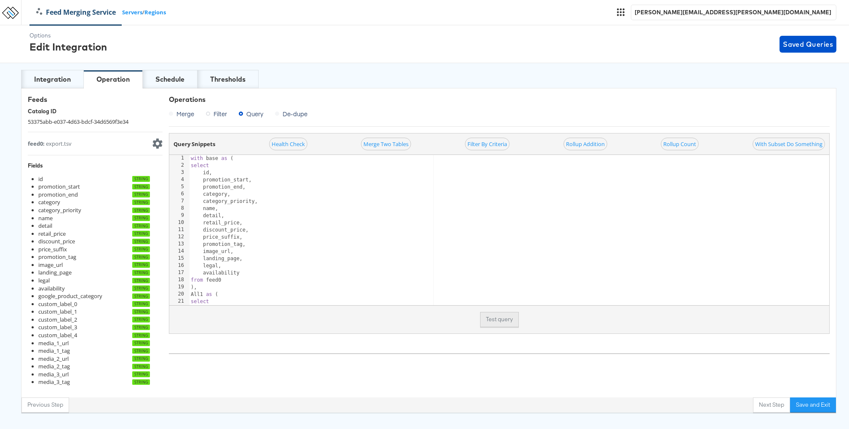
click at [511, 317] on button "Test query" at bounding box center [499, 319] width 39 height 15
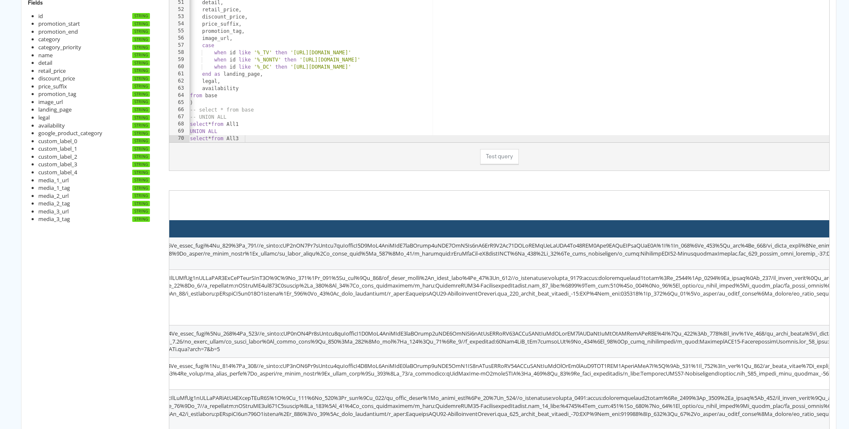
scroll to position [0, 982]
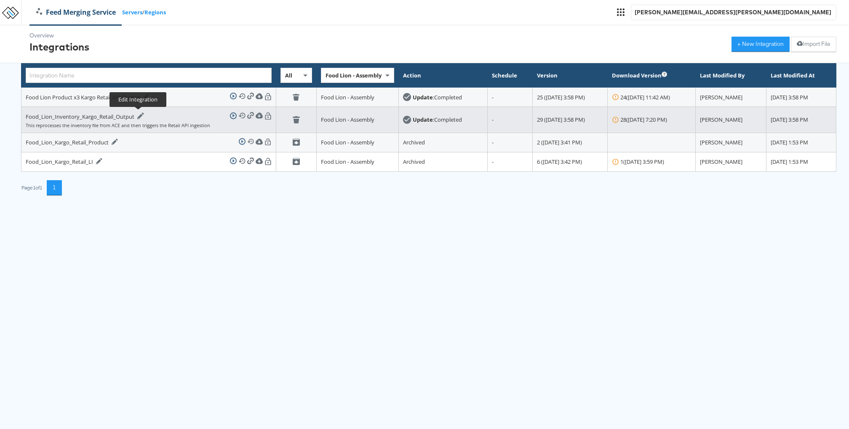
click at [138, 114] on icon at bounding box center [140, 115] width 7 height 7
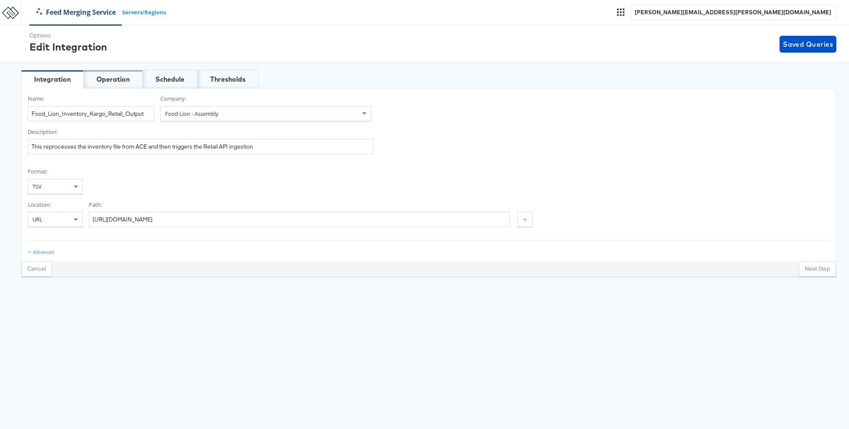
click at [104, 79] on div "Operation" at bounding box center [112, 80] width 33 height 10
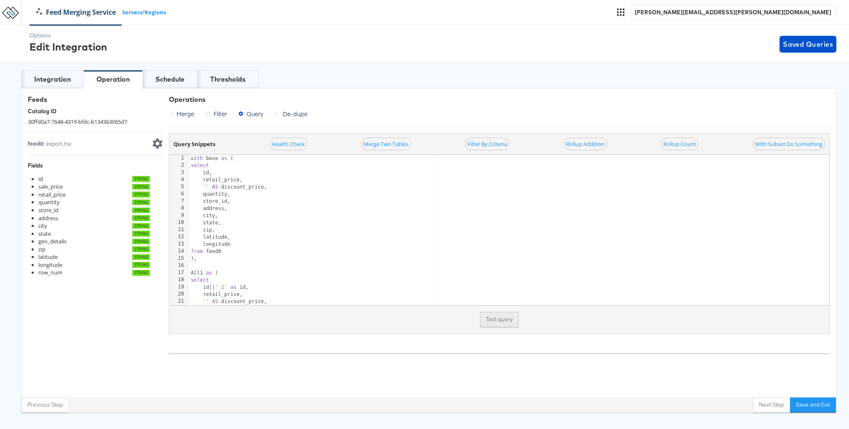
click at [496, 321] on button "Test query" at bounding box center [499, 319] width 39 height 15
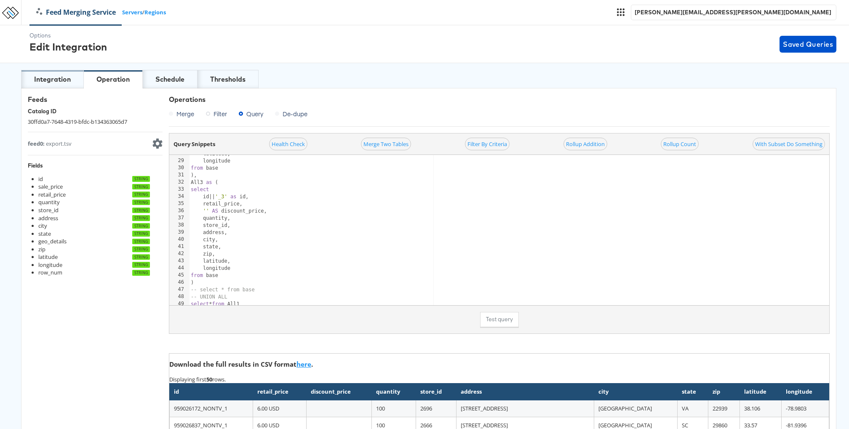
click at [53, 83] on div "Integration" at bounding box center [52, 80] width 37 height 10
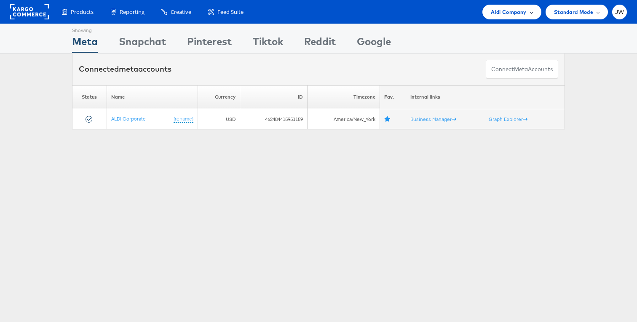
click at [514, 11] on span "Aldi Company" at bounding box center [507, 12] width 35 height 9
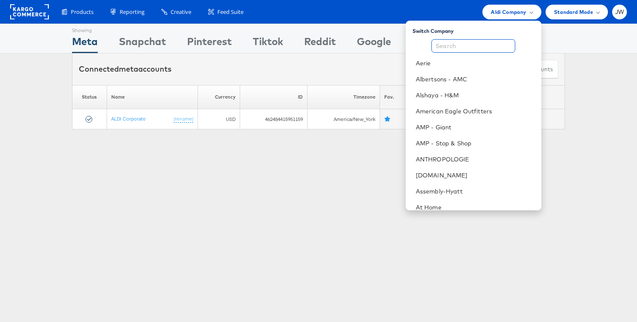
click at [495, 44] on input "text" at bounding box center [473, 45] width 84 height 13
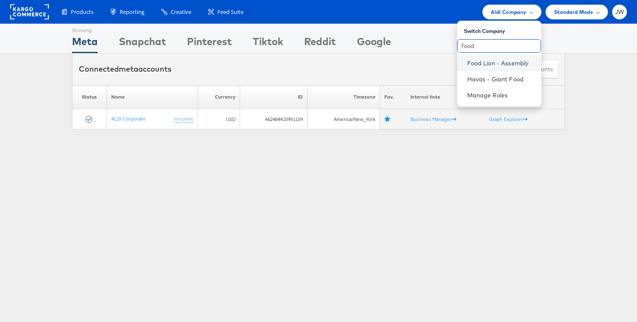
type input "food"
click at [495, 62] on link "Food Lion - Assembly" at bounding box center [500, 63] width 67 height 8
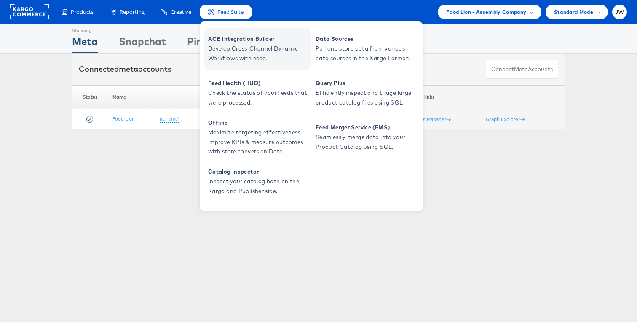
click at [227, 38] on span "ACE Integration Builder" at bounding box center [258, 39] width 101 height 10
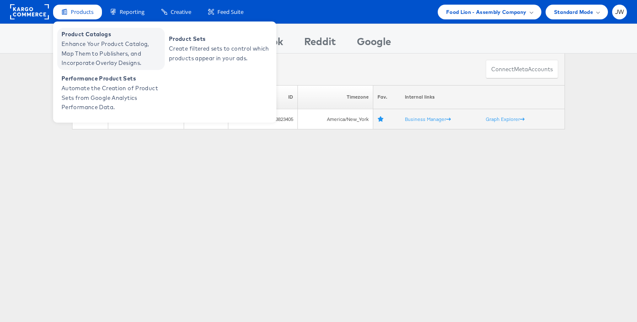
click at [95, 34] on span "Product Catalogs" at bounding box center [111, 34] width 101 height 10
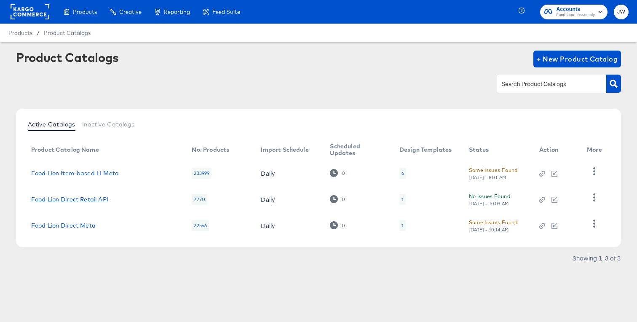
click at [75, 199] on link "Food Lion Direct Retail API" at bounding box center [69, 199] width 77 height 7
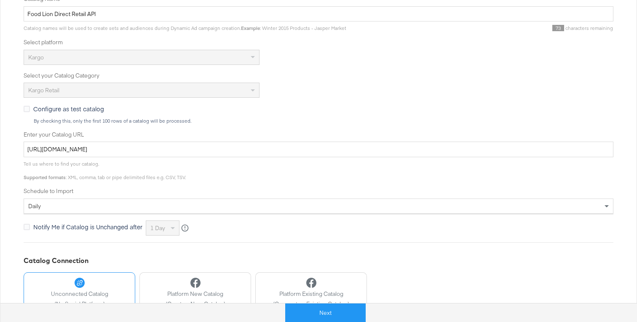
scroll to position [170, 0]
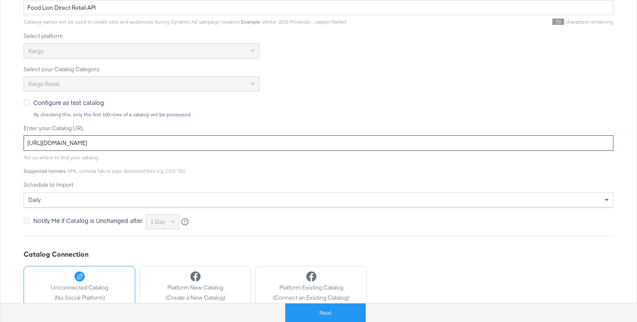
click at [304, 141] on input "https://ace.stitcherads.com/exports/953/universal/none/export.tsv.gz" at bounding box center [318, 143] width 589 height 16
paste input "1493/universal/none/universal"
type input "https://ace.stitcherads.com/exports/1493/universal/none/universal/export.tsv.gz"
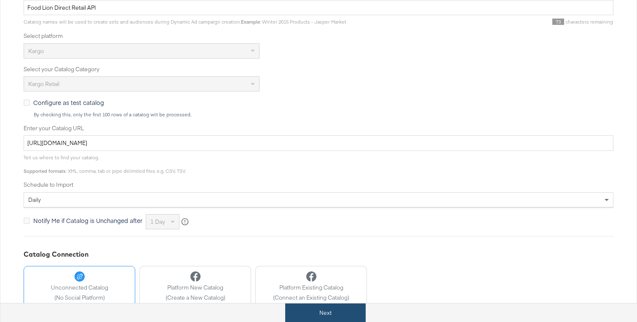
click at [311, 313] on button "Next" at bounding box center [325, 312] width 80 height 19
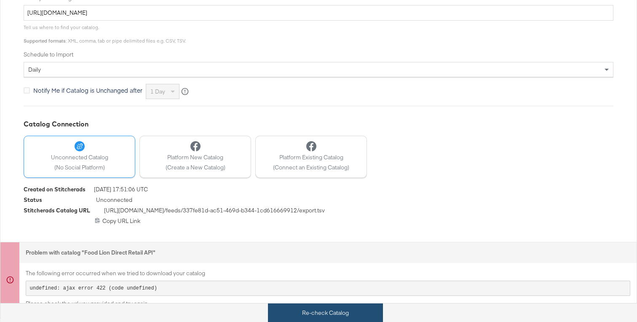
scroll to position [301, 0]
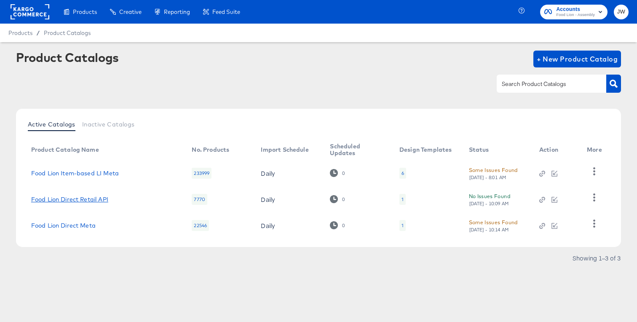
click at [85, 198] on link "Food Lion Direct Retail API" at bounding box center [69, 199] width 77 height 7
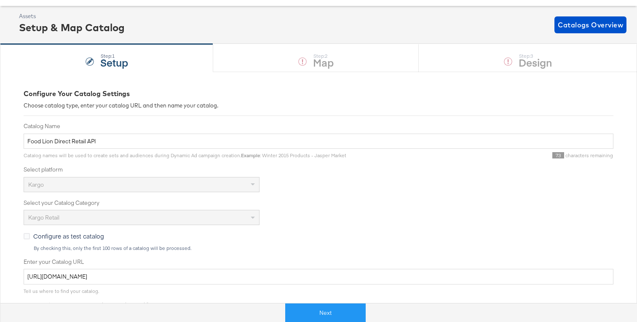
scroll to position [78, 0]
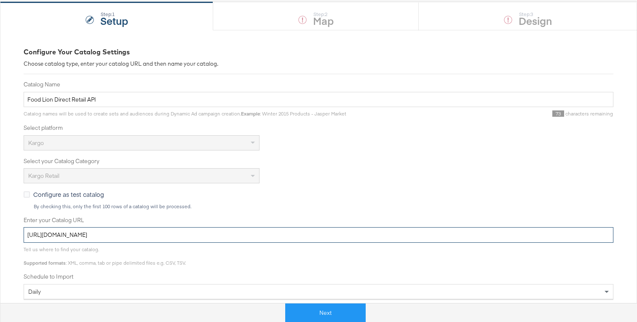
click at [190, 232] on input "https://ace.stitcherads.com/exports/953/universal/none/export.tsv.gz" at bounding box center [318, 235] width 589 height 16
paste input "1493/universal/none/universal"
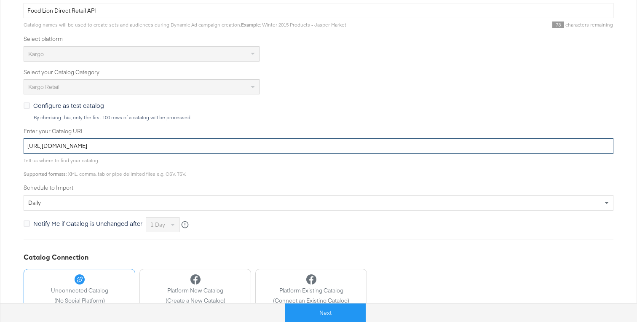
scroll to position [185, 0]
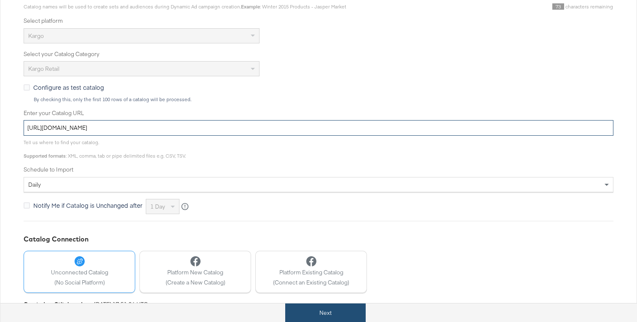
type input "https://ace.stitcherads.com/exports/1493/universal/none/universal/export.tsv.gz"
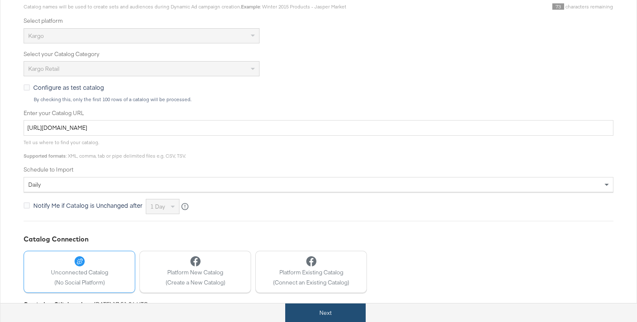
click at [314, 313] on button "Next" at bounding box center [325, 312] width 80 height 19
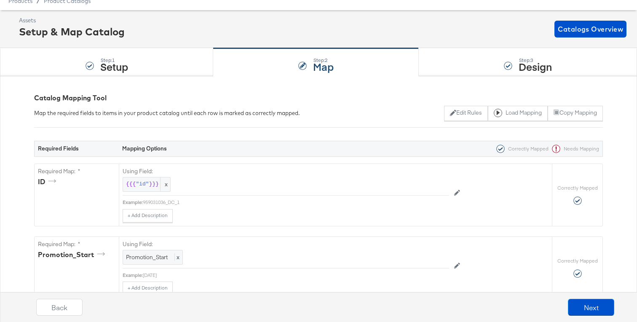
scroll to position [0, 0]
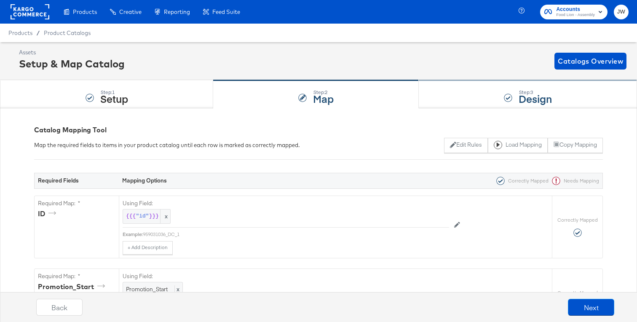
click at [472, 97] on div "Step: 3 Design" at bounding box center [527, 94] width 218 height 28
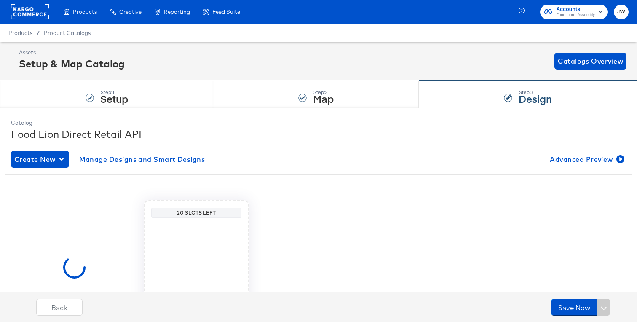
scroll to position [80, 0]
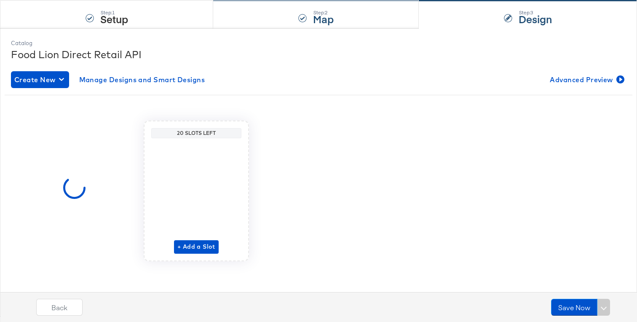
click at [365, 19] on div "Step: 2 Map" at bounding box center [315, 15] width 205 height 28
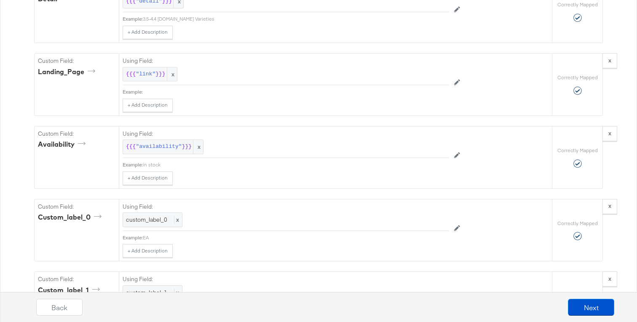
scroll to position [883, 0]
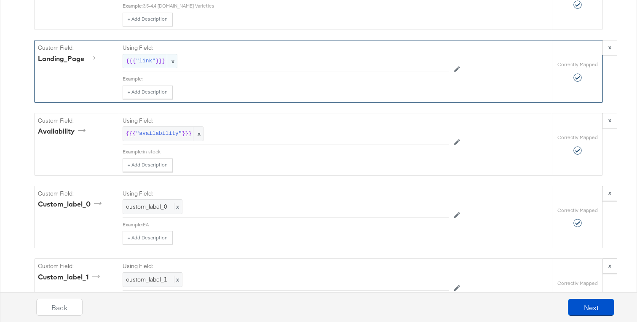
click at [143, 64] on span ""link"" at bounding box center [146, 61] width 20 height 8
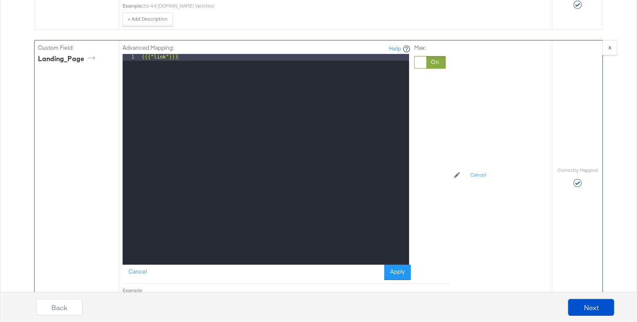
click at [418, 64] on div at bounding box center [420, 62] width 12 height 12
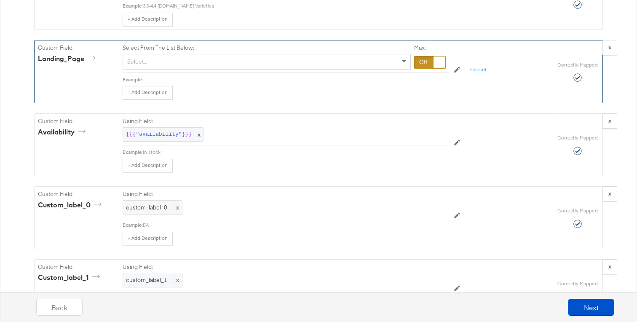
click at [353, 64] on div "Select..." at bounding box center [266, 61] width 287 height 14
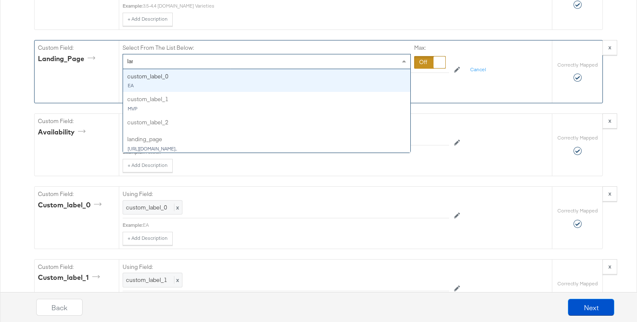
type input "land"
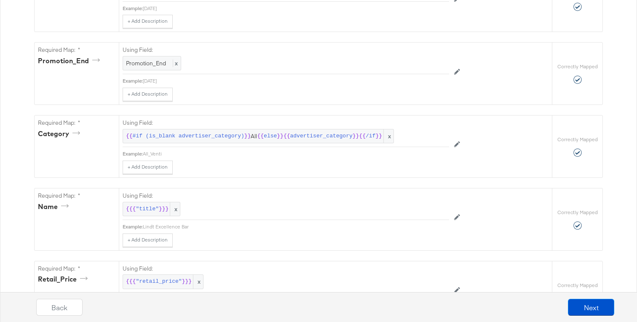
scroll to position [0, 0]
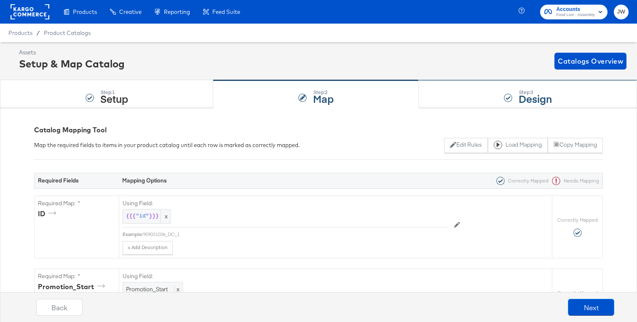
click at [456, 101] on div "Step: 3 Design" at bounding box center [527, 94] width 218 height 28
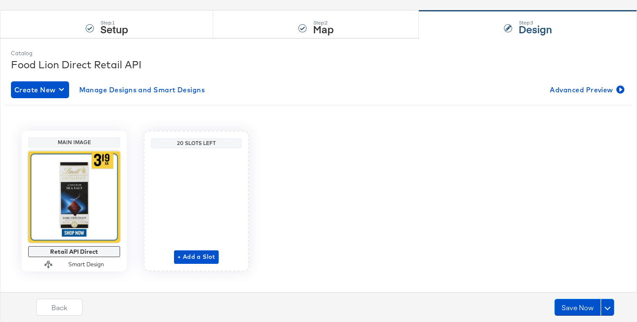
scroll to position [80, 0]
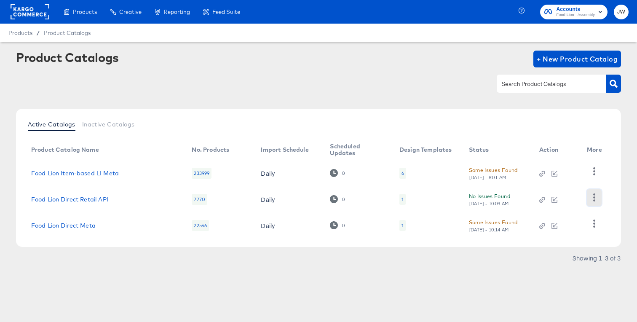
click at [593, 203] on button "button" at bounding box center [593, 197] width 15 height 17
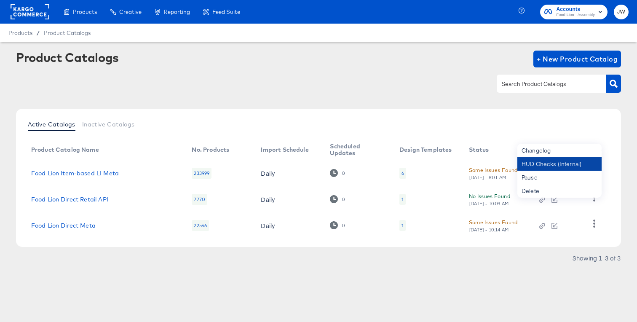
click at [560, 162] on div "HUD Checks (Internal)" at bounding box center [559, 163] width 84 height 13
click at [326, 114] on div "Active Catalogs Inactive Catalogs Product Catalog Name No. Products Import Sche…" at bounding box center [318, 178] width 605 height 138
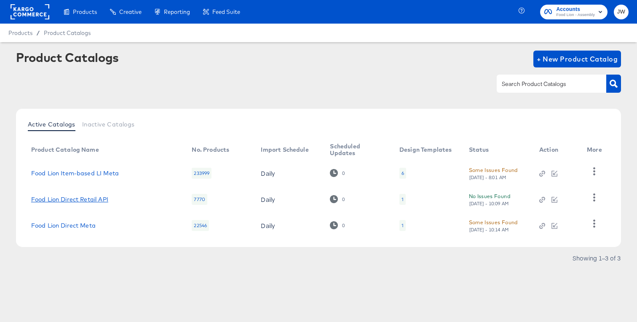
click at [104, 196] on link "Food Lion Direct Retail API" at bounding box center [69, 199] width 77 height 7
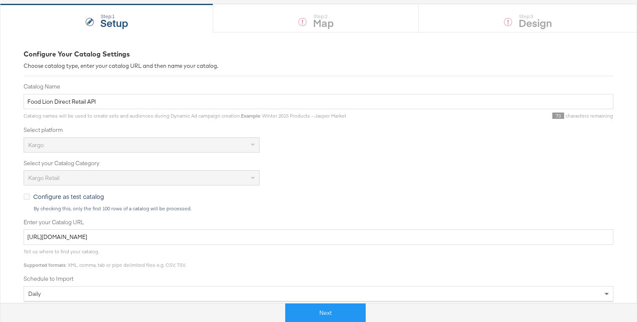
scroll to position [81, 0]
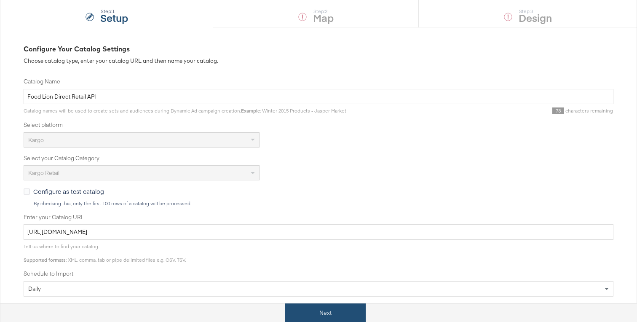
click at [295, 309] on button "Next" at bounding box center [325, 312] width 80 height 19
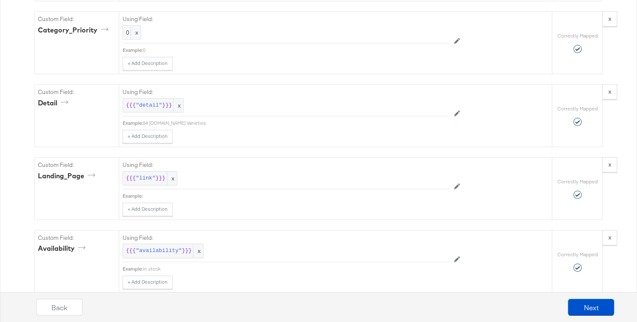
scroll to position [778, 0]
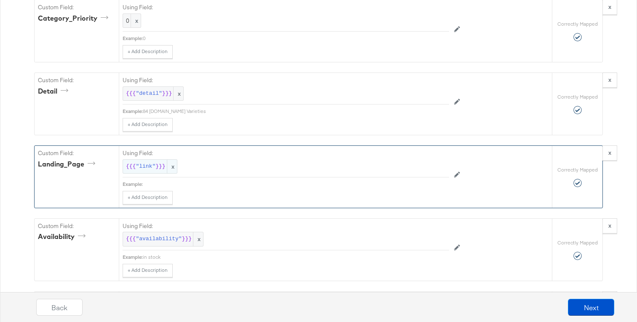
click at [154, 167] on span ""link"" at bounding box center [146, 167] width 20 height 8
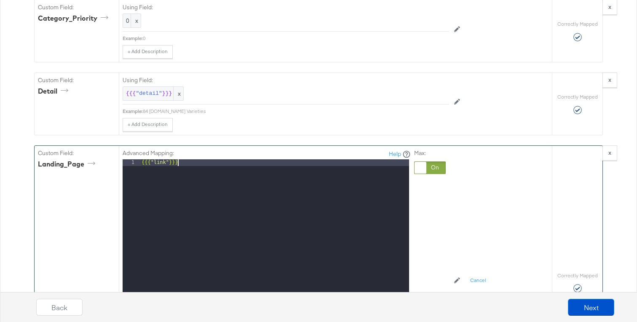
click at [154, 167] on div "{{{ "link" }}}" at bounding box center [274, 271] width 269 height 224
click at [424, 170] on div at bounding box center [420, 168] width 12 height 12
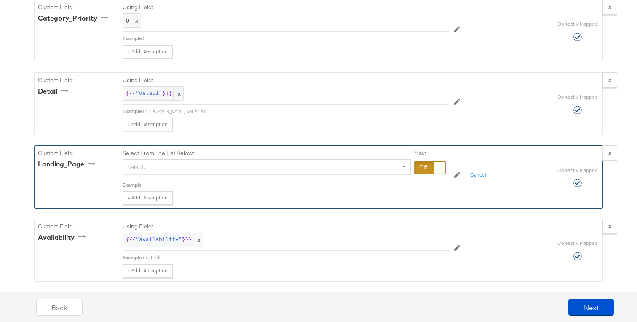
click at [374, 170] on div "Select..." at bounding box center [266, 167] width 287 height 14
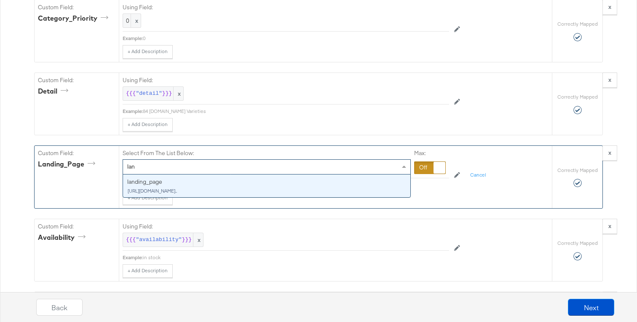
type input "land"
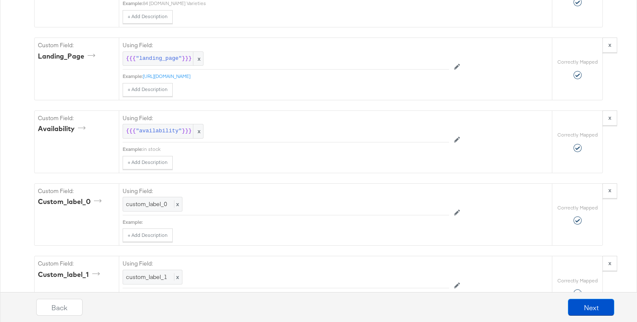
scroll to position [885, 0]
click at [577, 305] on button "Next" at bounding box center [591, 306] width 46 height 17
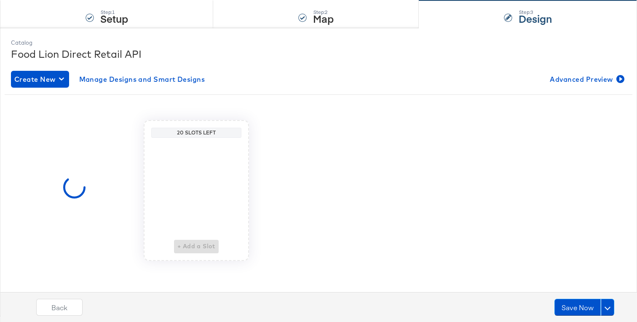
scroll to position [0, 0]
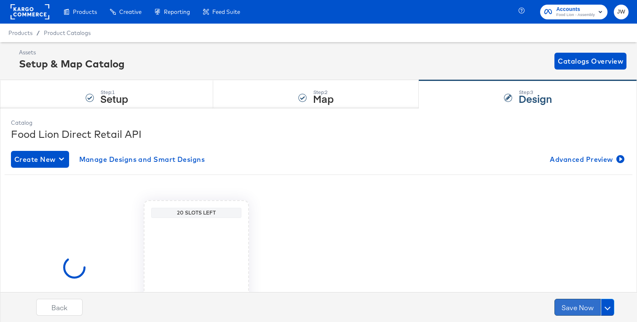
click at [570, 303] on button "Save Now" at bounding box center [577, 306] width 46 height 17
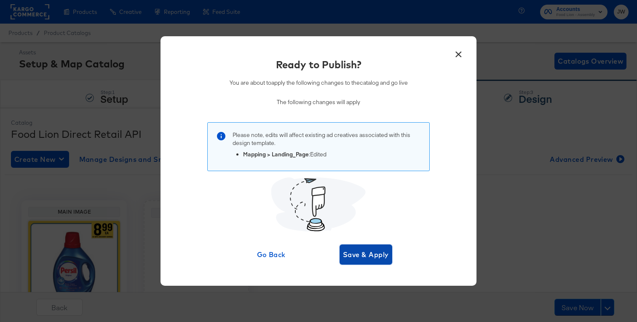
click at [375, 257] on span "Save & Apply" at bounding box center [366, 254] width 46 height 12
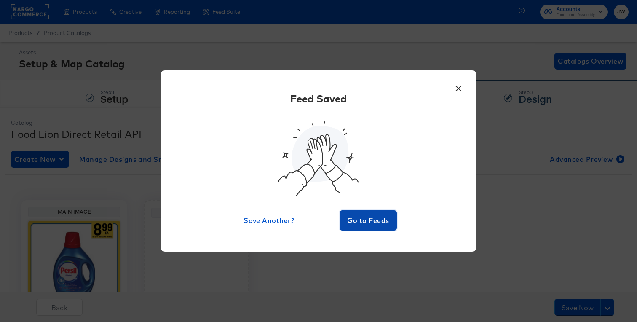
click at [362, 219] on span "Go to Feeds" at bounding box center [368, 220] width 51 height 12
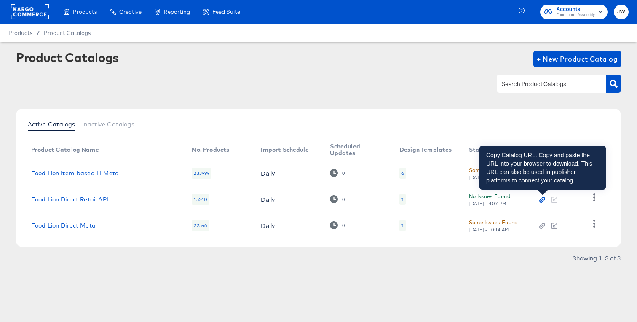
click at [540, 200] on icon "button" at bounding box center [541, 201] width 4 height 4
click at [545, 198] on icon "button" at bounding box center [543, 199] width 4 height 4
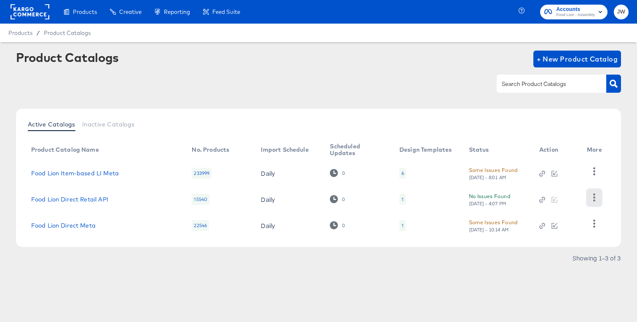
click at [593, 197] on icon "button" at bounding box center [594, 197] width 2 height 8
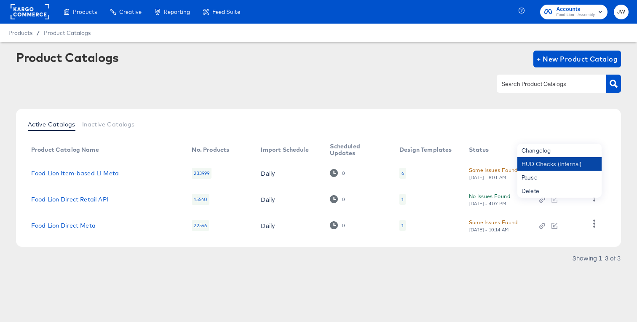
click at [548, 168] on div "HUD Checks (Internal)" at bounding box center [559, 163] width 84 height 13
click at [33, 14] on rect at bounding box center [30, 11] width 39 height 15
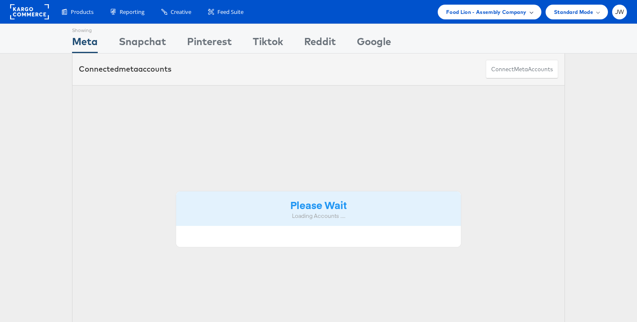
click at [472, 13] on span "Food Lion - Assembly Company" at bounding box center [486, 12] width 80 height 9
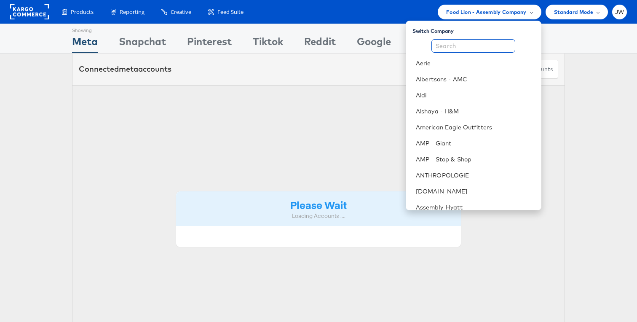
click at [467, 43] on input "text" at bounding box center [473, 45] width 84 height 13
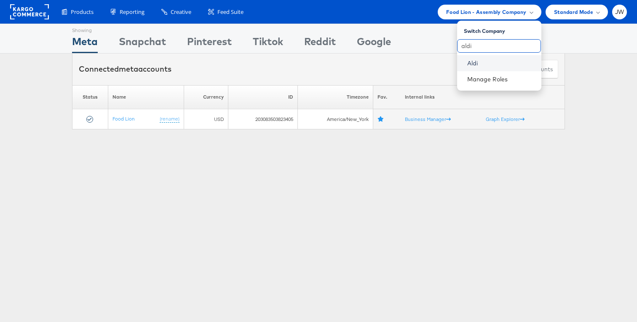
type input "aldi"
click at [469, 65] on link "Aldi" at bounding box center [500, 63] width 67 height 8
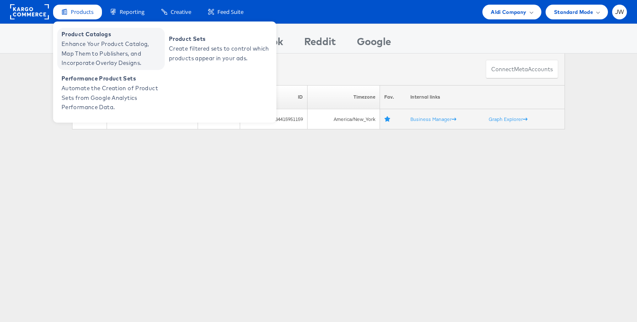
click at [100, 35] on span "Product Catalogs" at bounding box center [111, 34] width 101 height 10
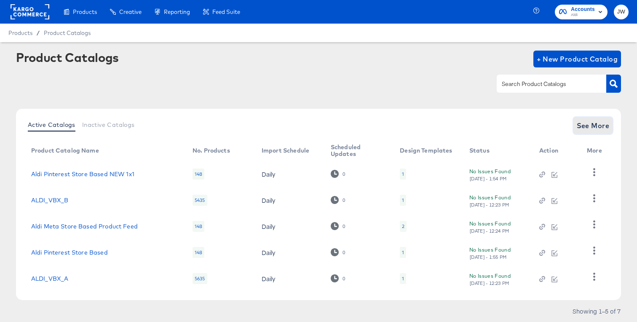
click at [590, 122] on span "See More" at bounding box center [592, 126] width 33 height 12
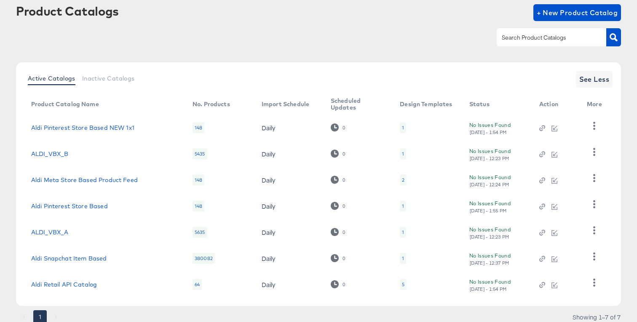
scroll to position [48, 0]
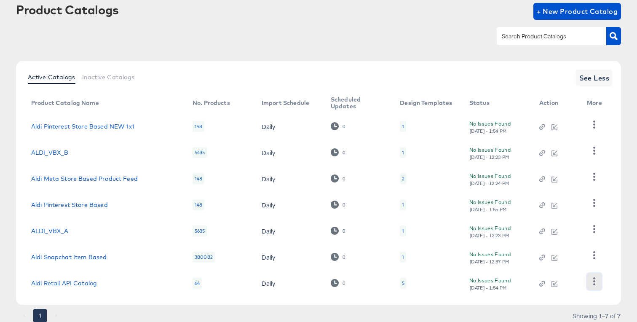
click at [593, 280] on icon "button" at bounding box center [594, 281] width 8 height 8
click at [556, 242] on div "HUD Checks (Internal)" at bounding box center [559, 238] width 84 height 13
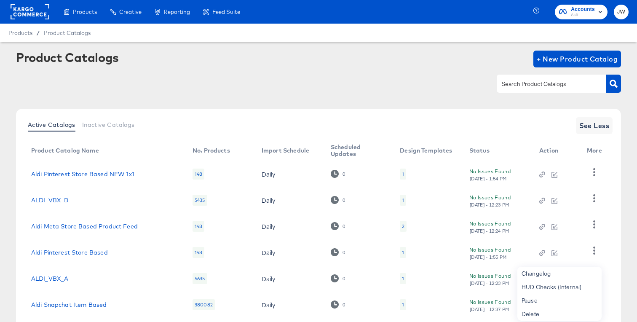
click at [24, 13] on rect at bounding box center [30, 11] width 39 height 15
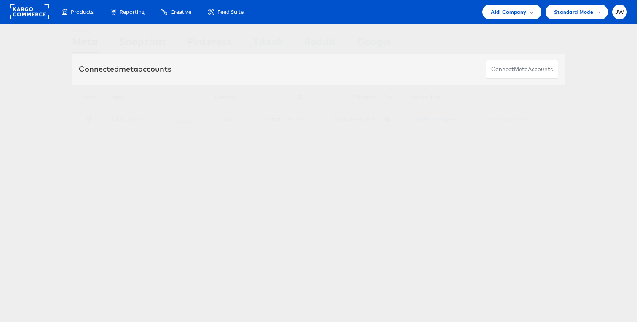
click at [516, 20] on div "Products Product Catalogs Enhance Your Product Catalog, Map Them to Publishers,…" at bounding box center [318, 12] width 637 height 24
click at [520, 11] on span "Aldi Company" at bounding box center [507, 12] width 35 height 9
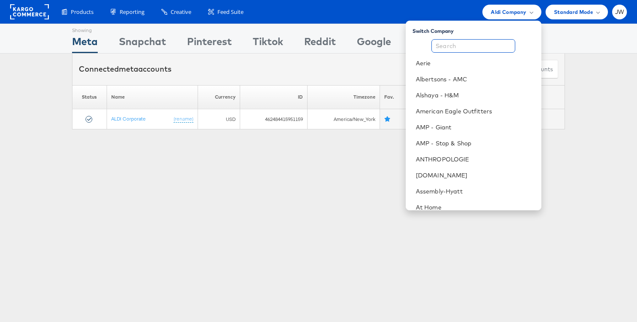
click at [492, 48] on input "text" at bounding box center [473, 45] width 84 height 13
